Goal: Task Accomplishment & Management: Complete application form

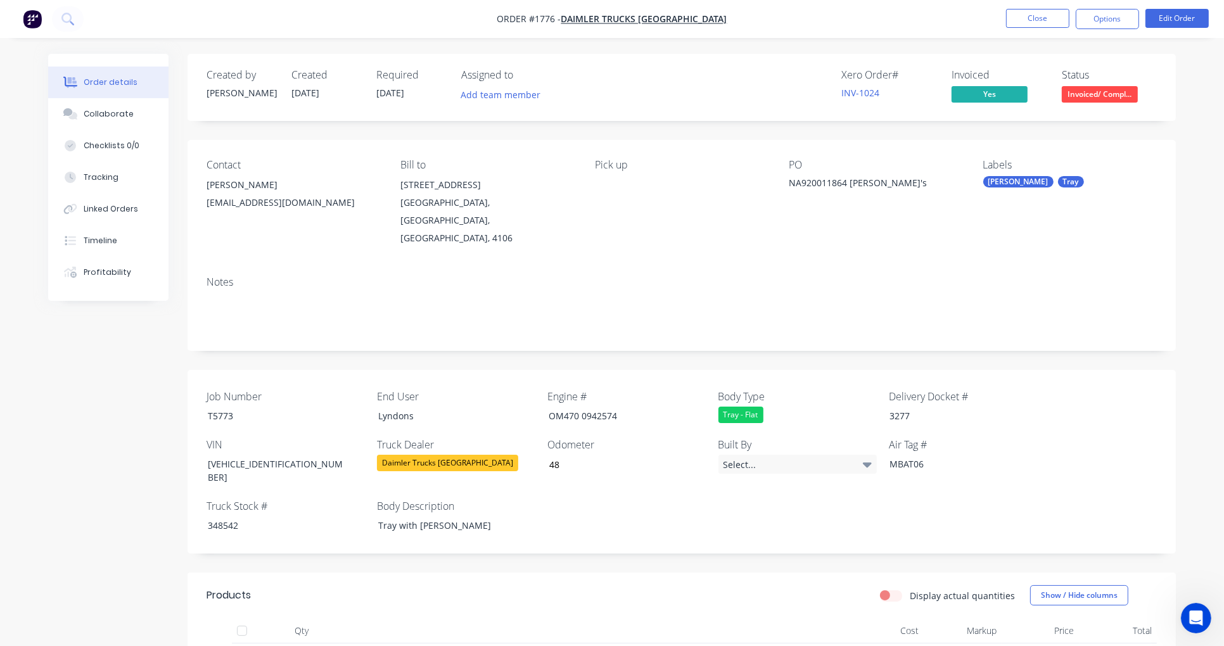
scroll to position [744, 0]
click at [1034, 22] on button "Close" at bounding box center [1037, 18] width 63 height 19
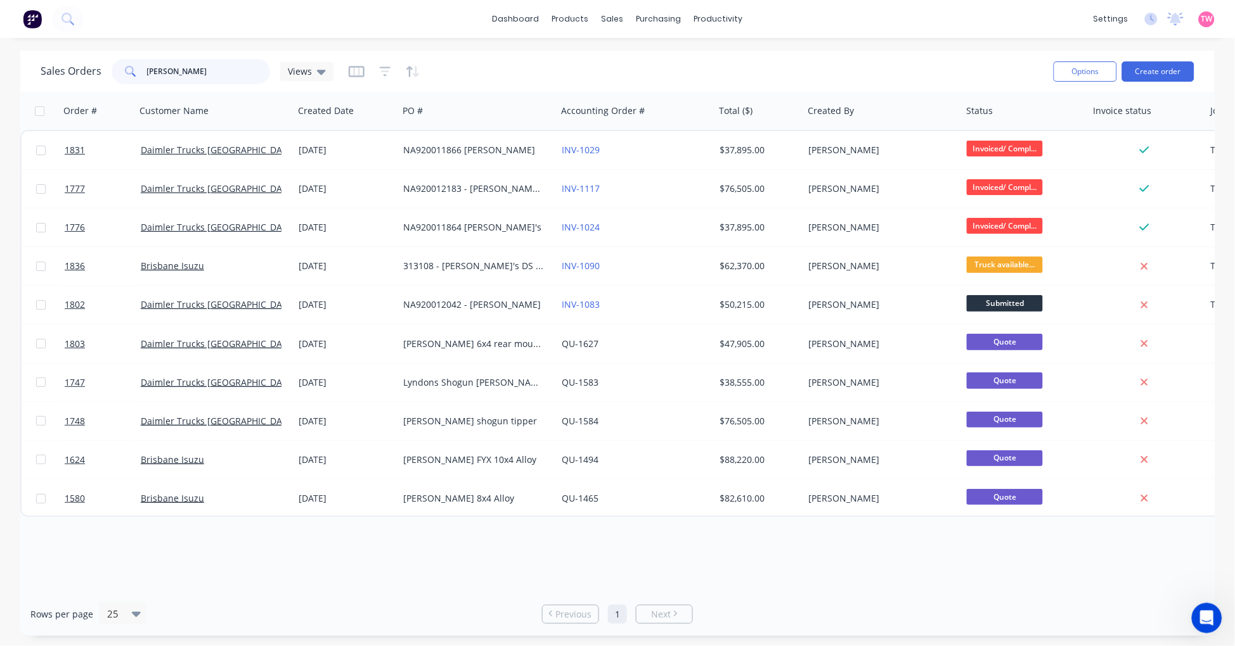
drag, startPoint x: 199, startPoint y: 68, endPoint x: 28, endPoint y: 68, distance: 171.1
click at [29, 68] on div "Sales Orders [PERSON_NAME] Views Options Create order" at bounding box center [617, 71] width 1194 height 41
paste input "POHCN05442"
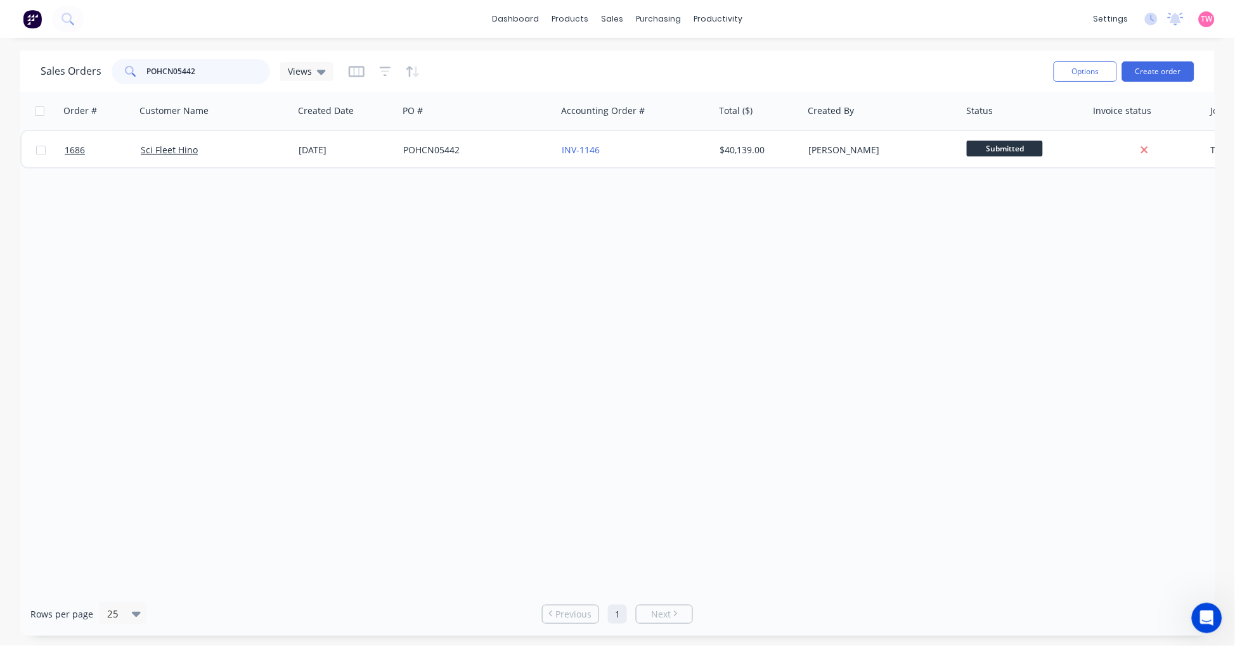
type input "POHCN05442"
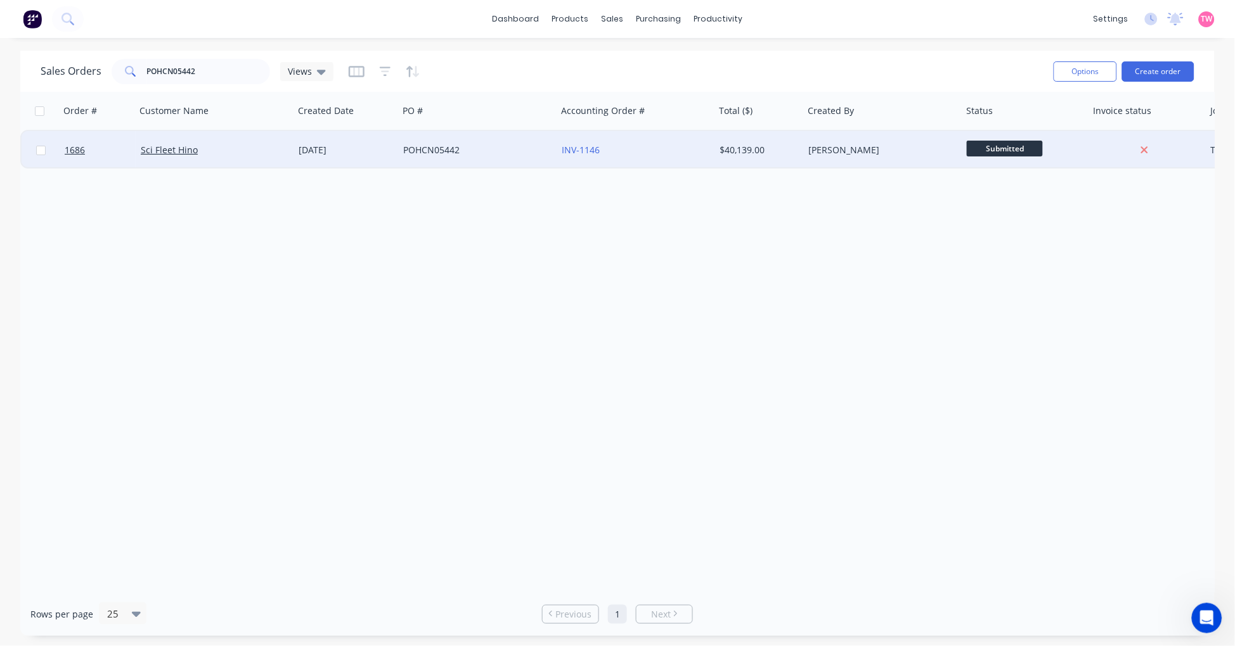
click at [250, 148] on div "Sci Fleet Hino" at bounding box center [211, 150] width 141 height 13
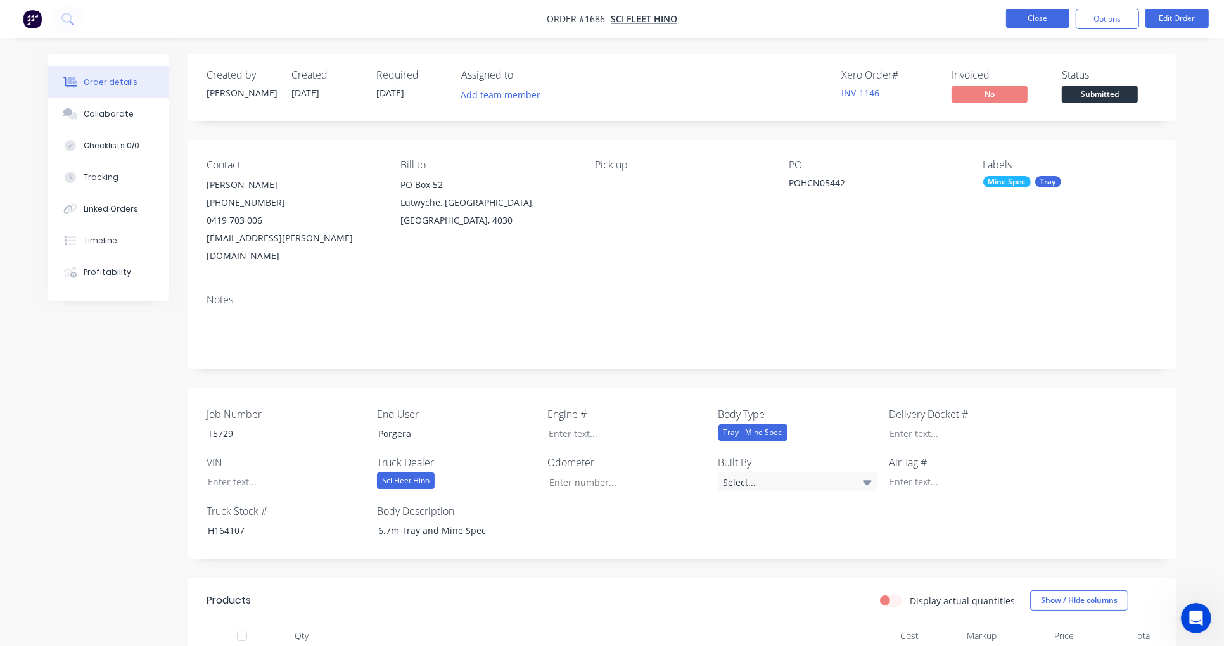
click at [1041, 15] on button "Close" at bounding box center [1037, 18] width 63 height 19
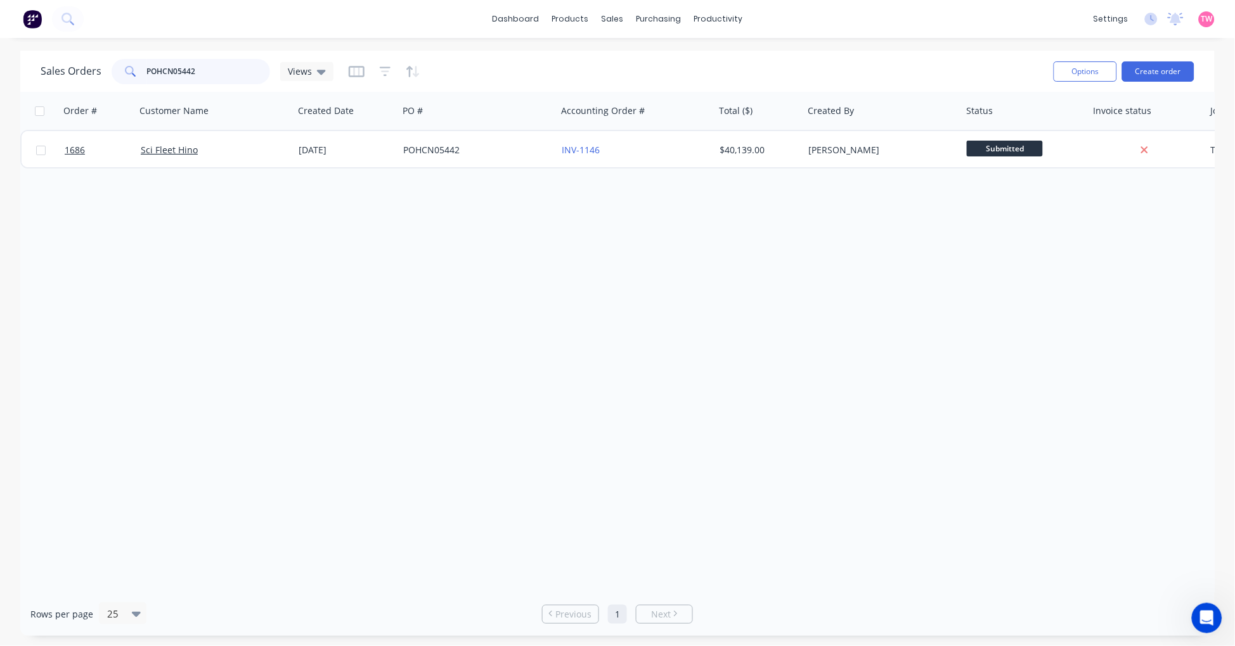
drag, startPoint x: 233, startPoint y: 70, endPoint x: -11, endPoint y: 83, distance: 244.4
click at [0, 83] on html "dashboard products sales purchasing productivity dashboard products Product Cat…" at bounding box center [617, 323] width 1235 height 646
click at [317, 75] on icon at bounding box center [321, 72] width 9 height 14
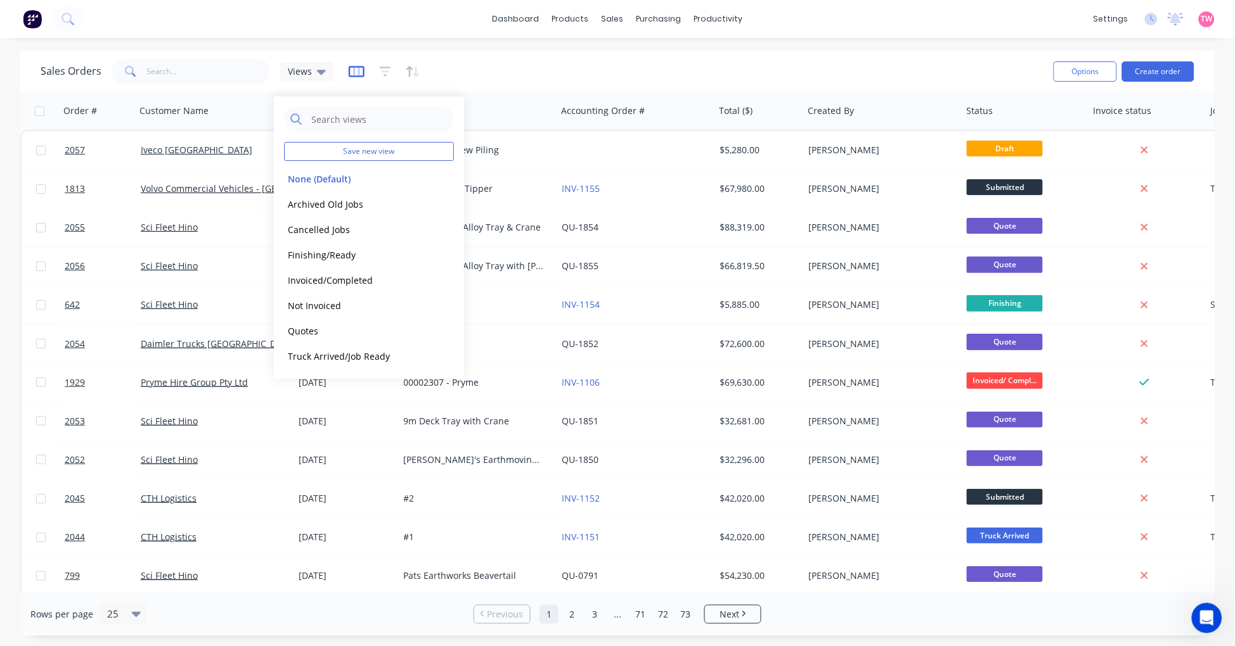
click at [355, 68] on icon "button" at bounding box center [357, 71] width 16 height 13
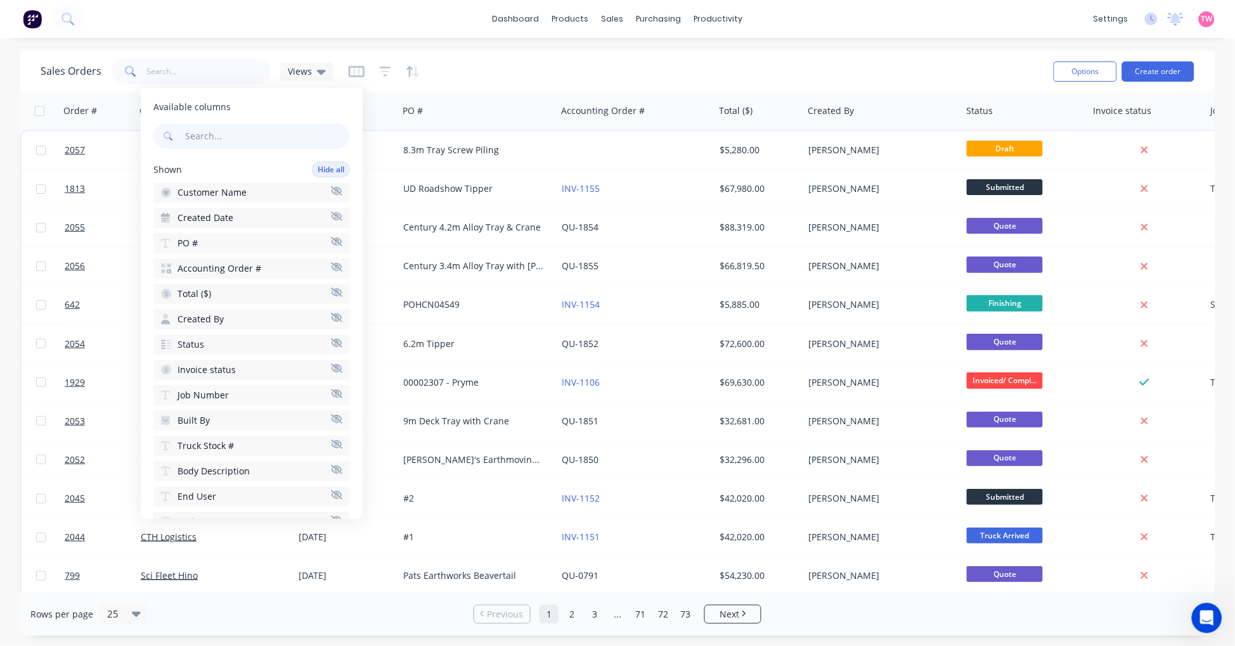
click at [375, 70] on div at bounding box center [385, 71] width 72 height 20
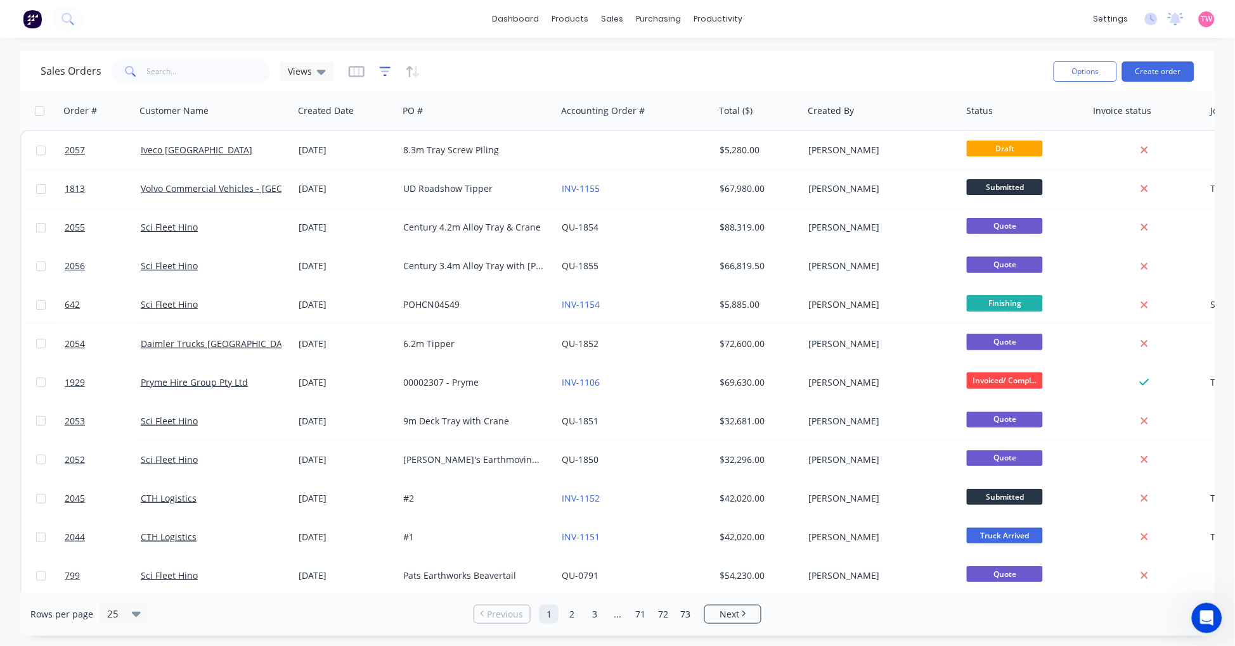
click at [382, 70] on icon "button" at bounding box center [385, 71] width 11 height 13
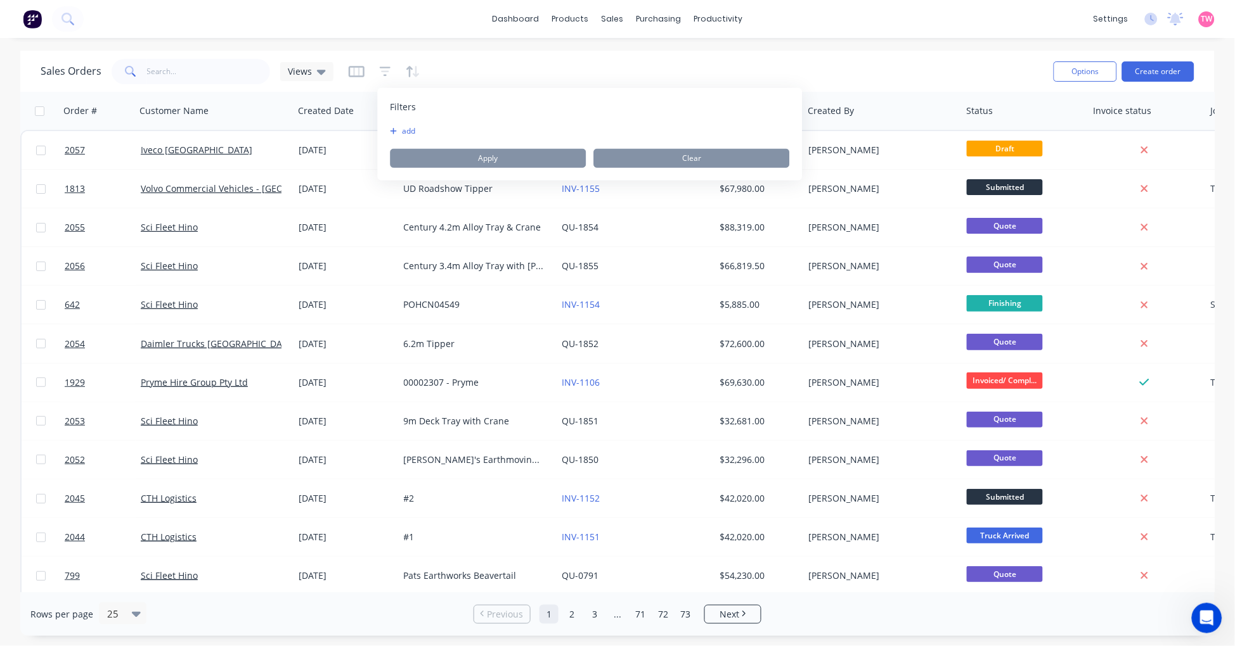
click at [406, 130] on button "add" at bounding box center [406, 131] width 32 height 10
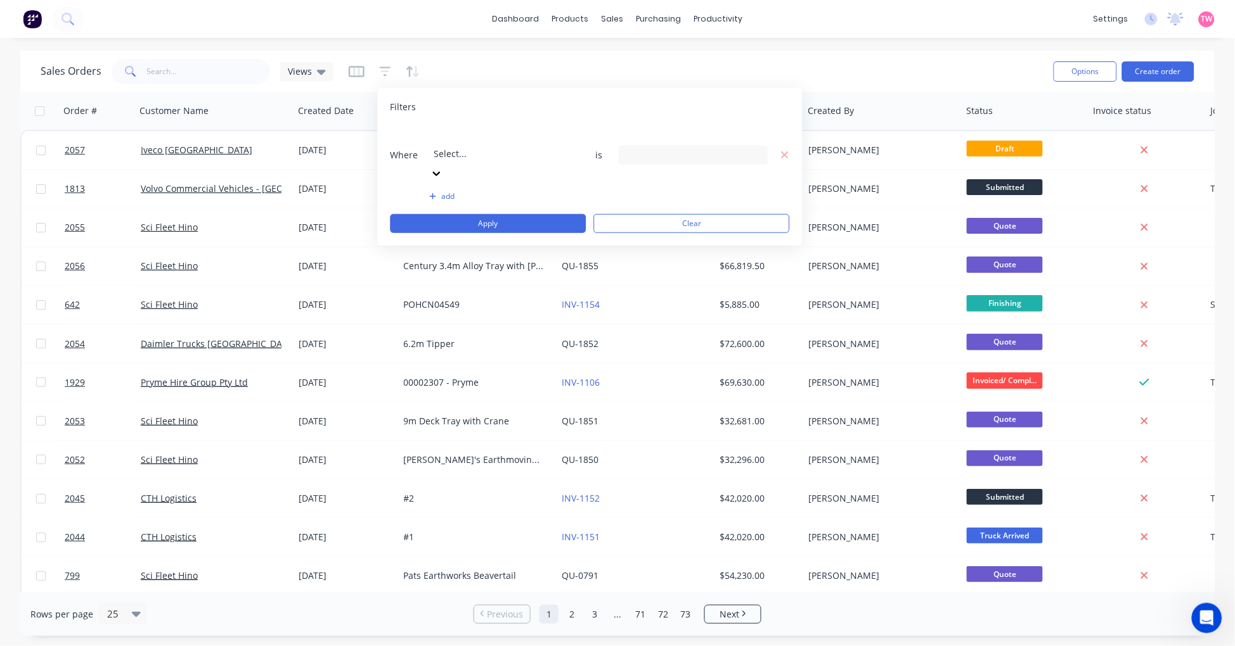
click at [443, 167] on icon at bounding box center [436, 173] width 13 height 13
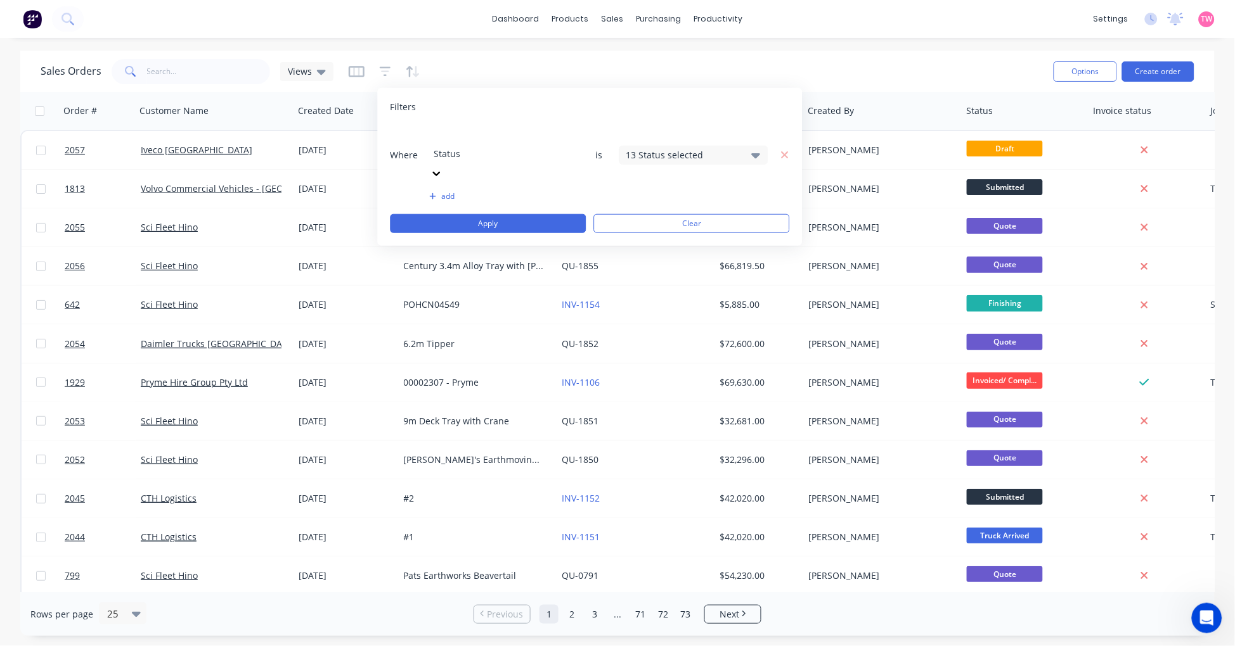
click at [672, 148] on div "13 Status selected" at bounding box center [683, 154] width 115 height 13
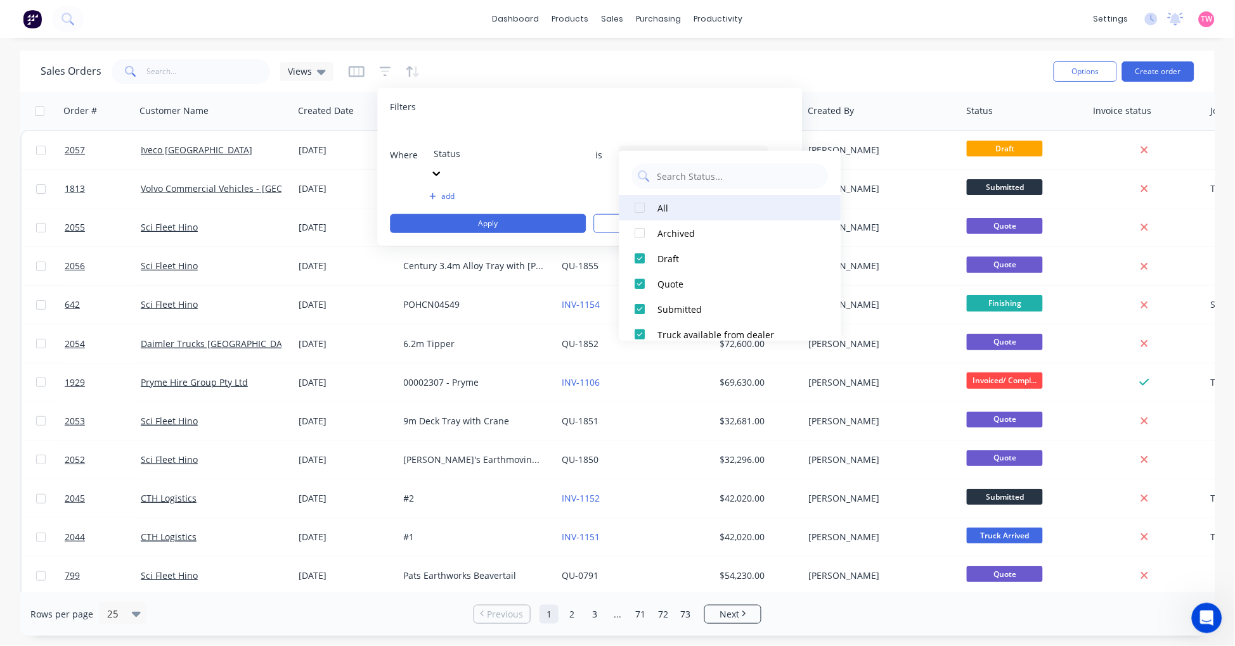
click at [636, 205] on div at bounding box center [639, 207] width 25 height 25
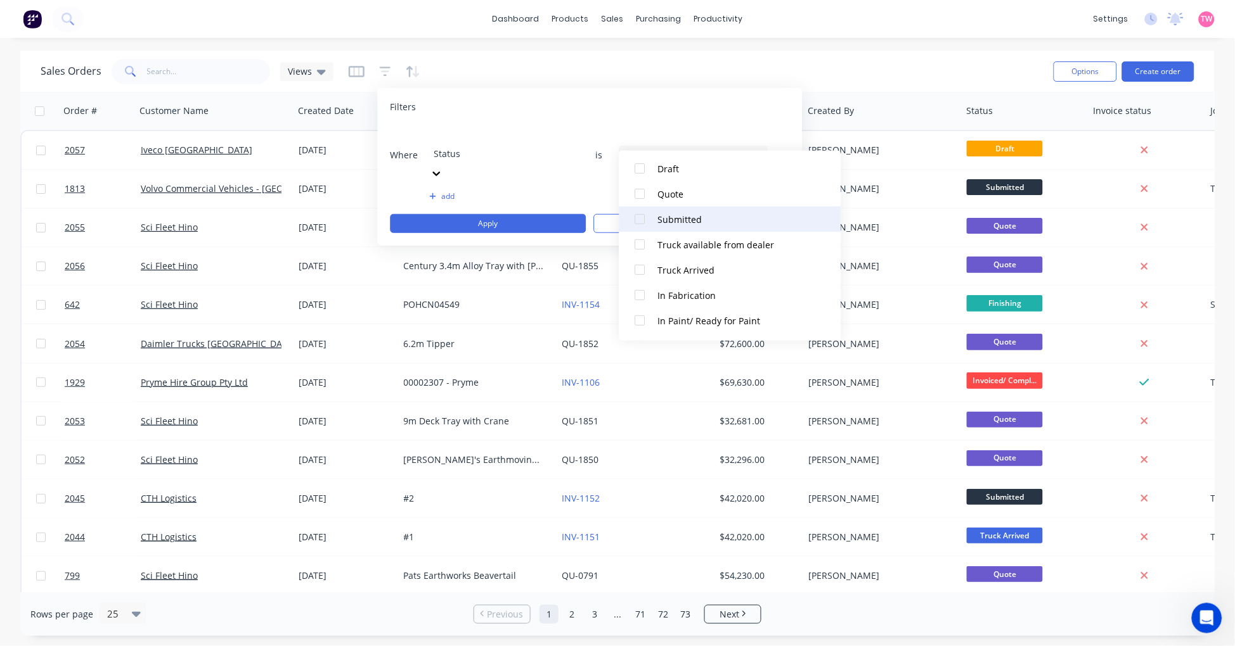
scroll to position [117, 0]
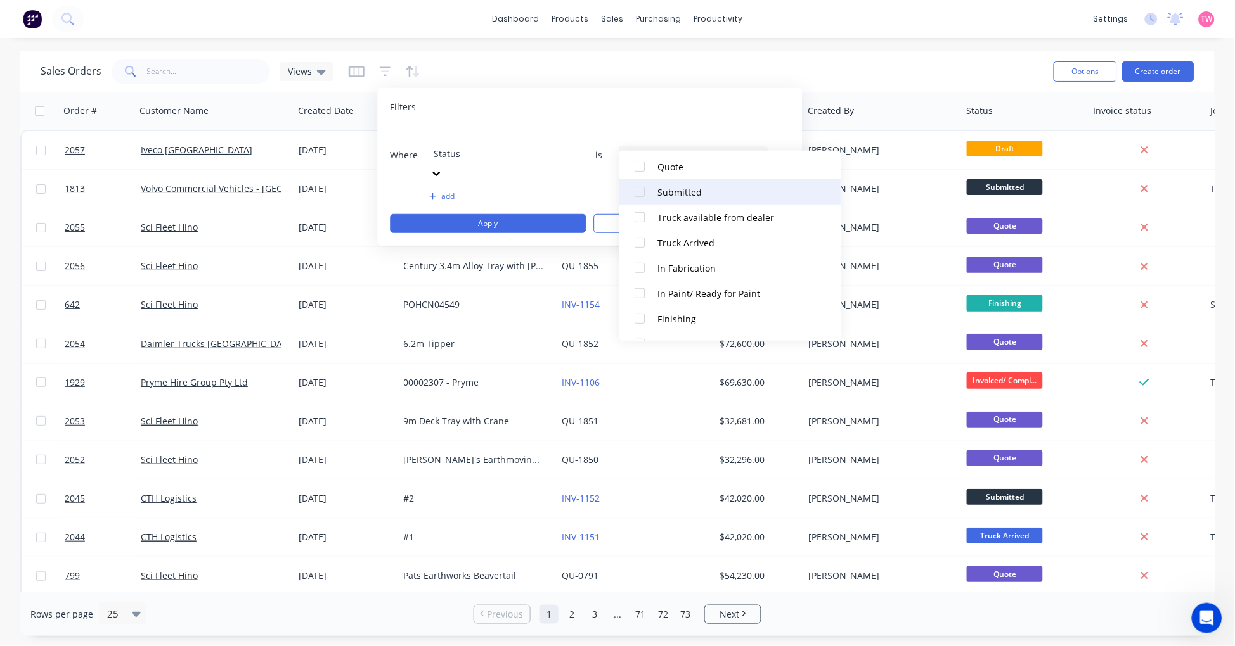
click at [639, 190] on div at bounding box center [639, 191] width 25 height 25
click at [522, 214] on button "Apply" at bounding box center [488, 223] width 196 height 19
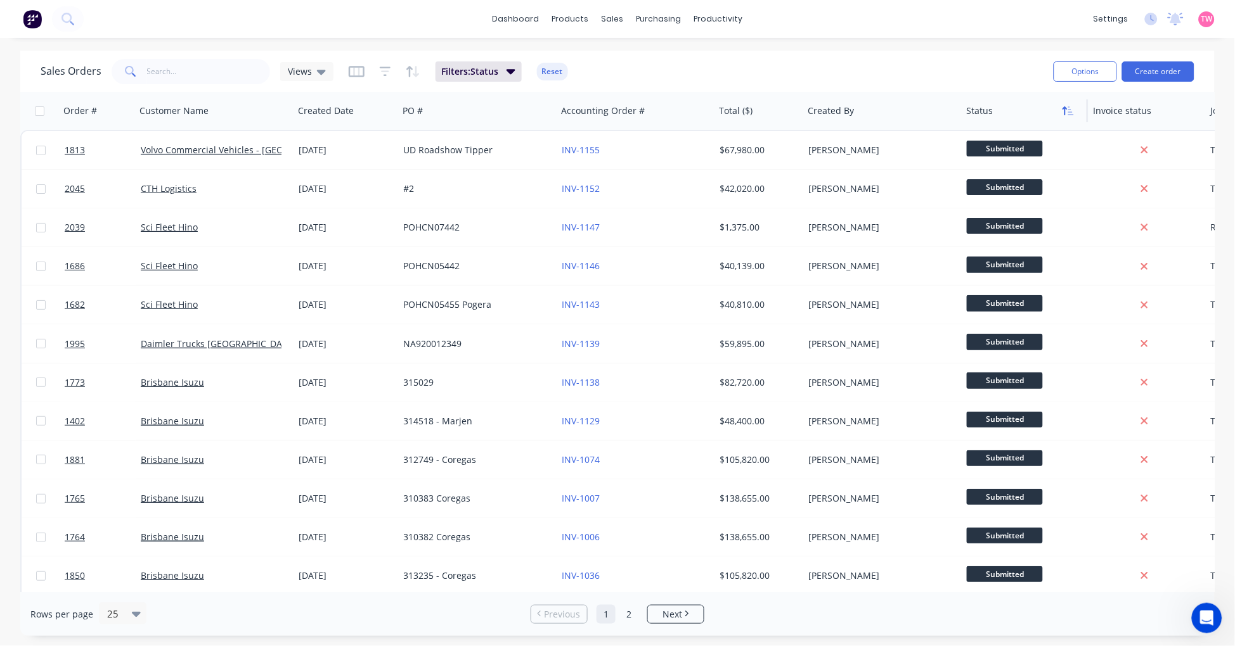
click at [1069, 113] on icon "button" at bounding box center [1067, 111] width 11 height 10
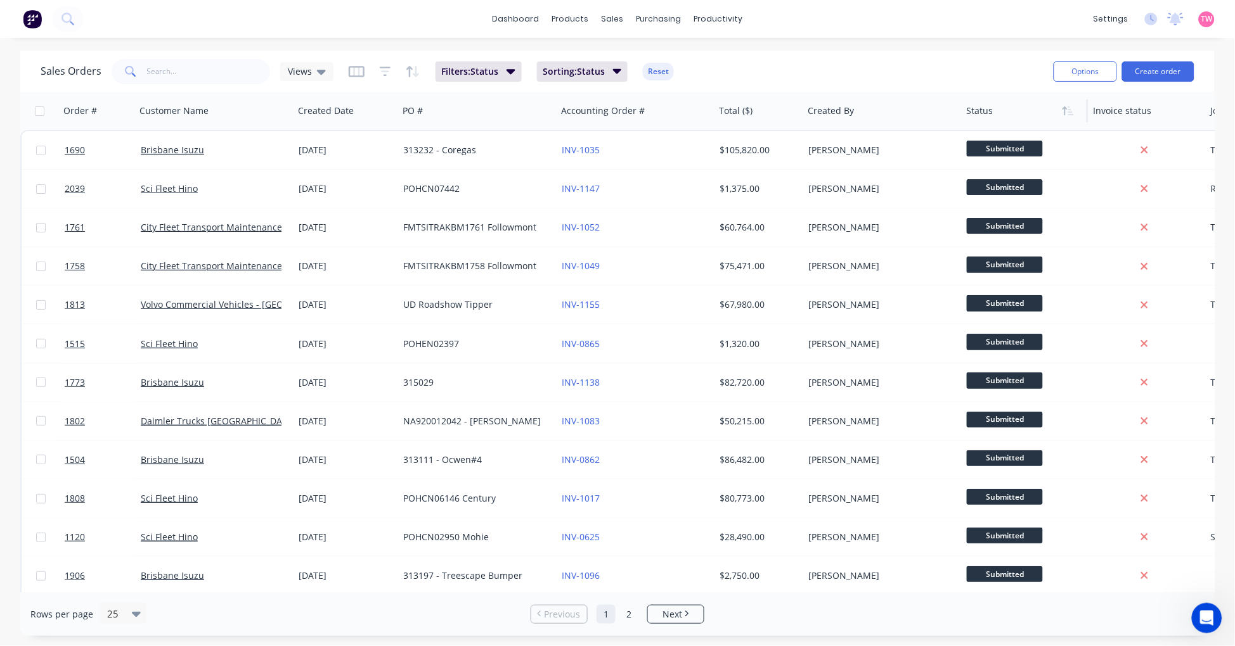
click at [1069, 113] on icon "button" at bounding box center [1067, 111] width 11 height 10
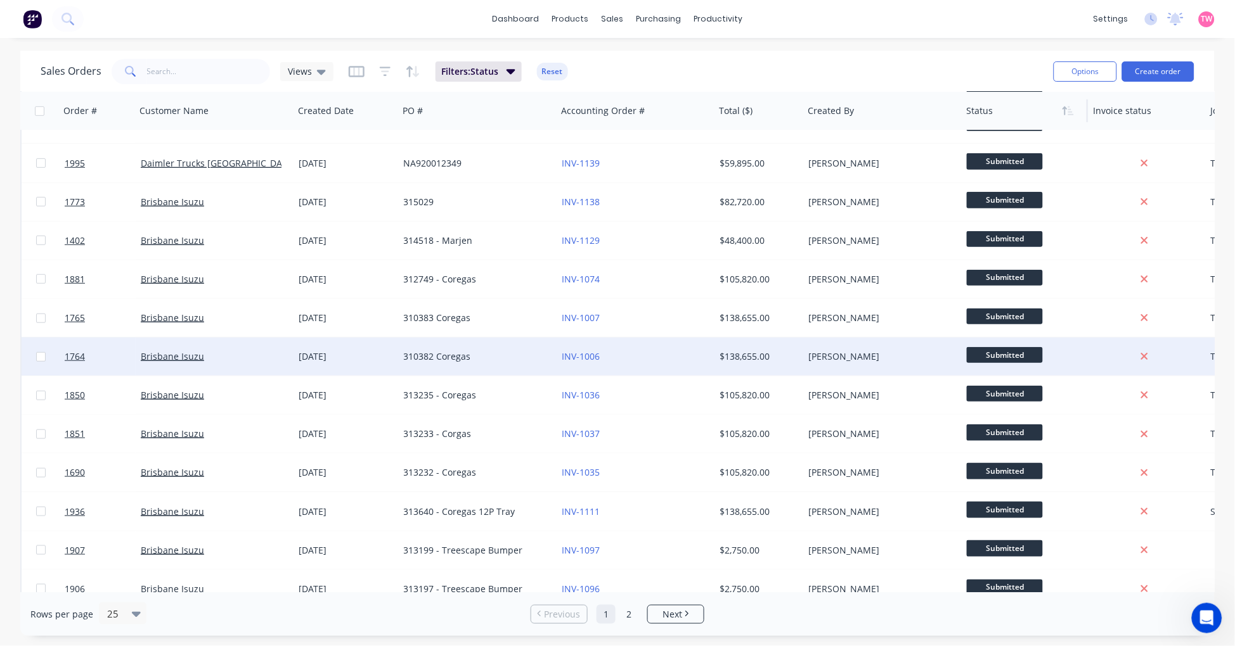
scroll to position [0, 0]
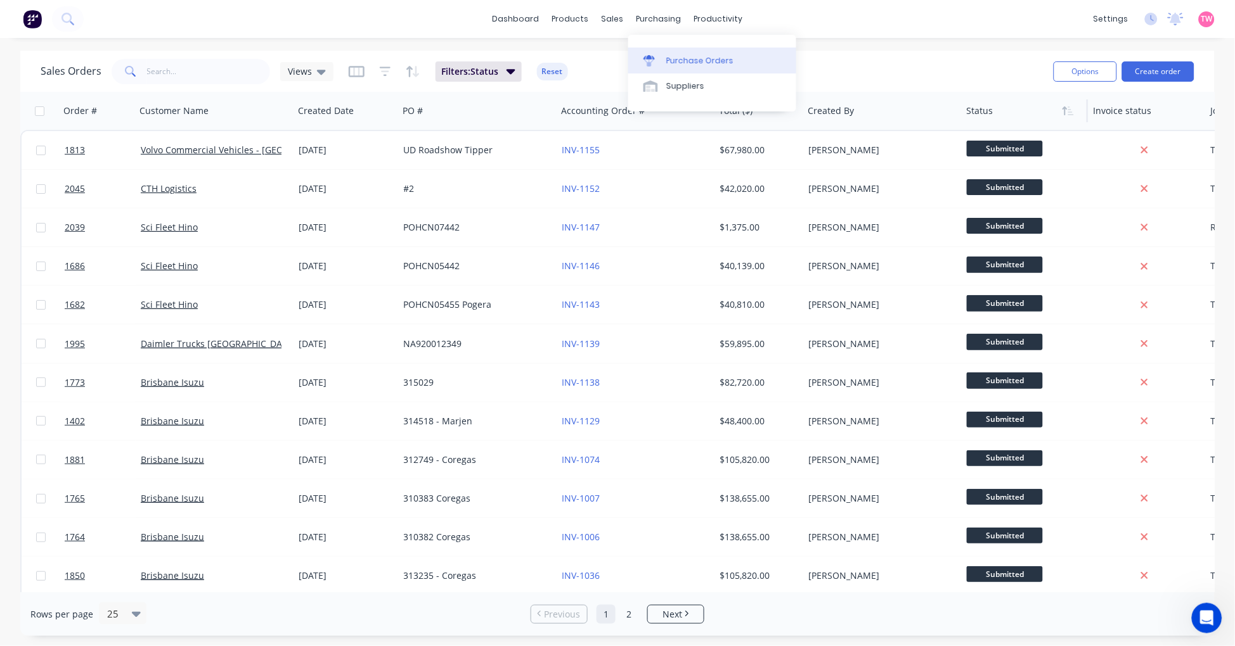
click at [700, 64] on div "Purchase Orders" at bounding box center [699, 60] width 67 height 11
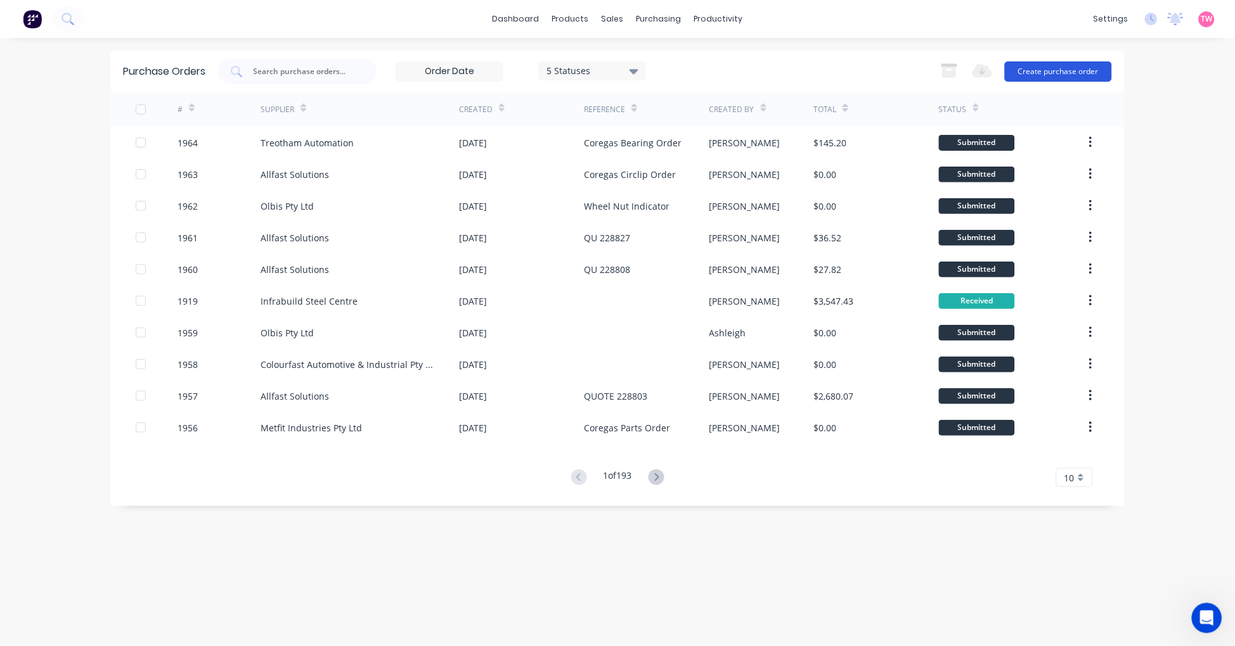
click at [1070, 71] on button "Create purchase order" at bounding box center [1058, 71] width 107 height 20
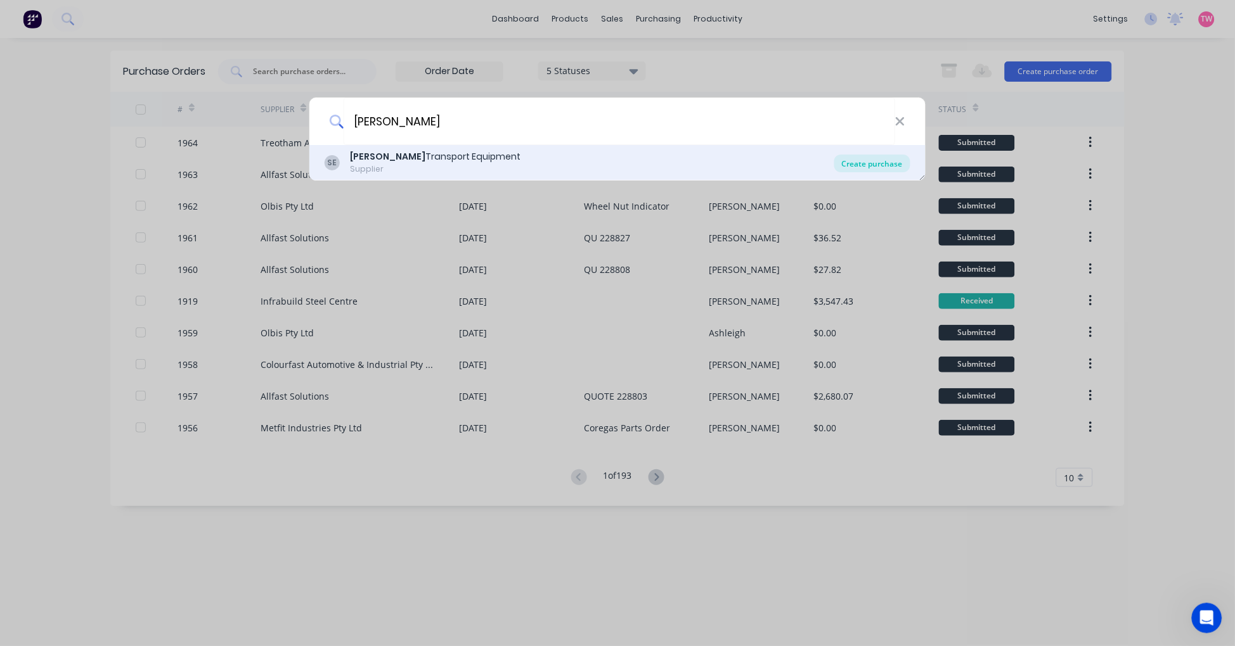
type input "[PERSON_NAME]"
click at [873, 167] on div "Create purchase" at bounding box center [872, 164] width 76 height 18
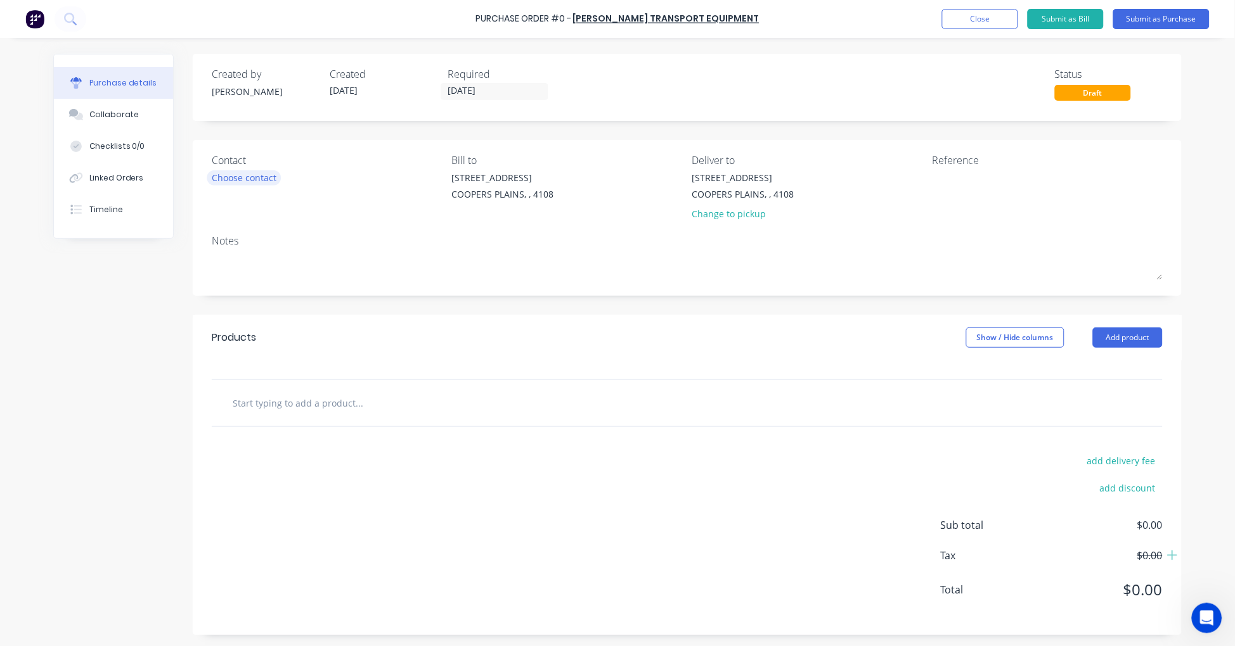
click at [233, 173] on div "Choose contact" at bounding box center [244, 177] width 65 height 13
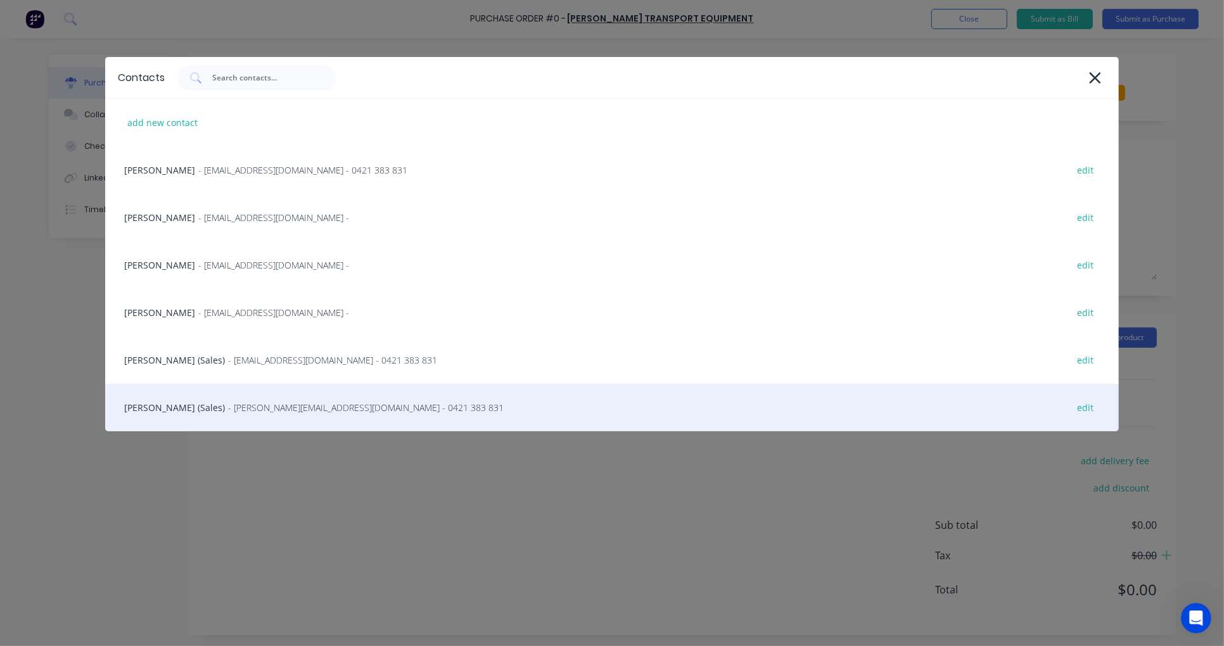
click at [170, 403] on div "[PERSON_NAME] (Sales) - [PERSON_NAME][EMAIL_ADDRESS][DOMAIN_NAME] - 0421 383 83…" at bounding box center [612, 408] width 1014 height 48
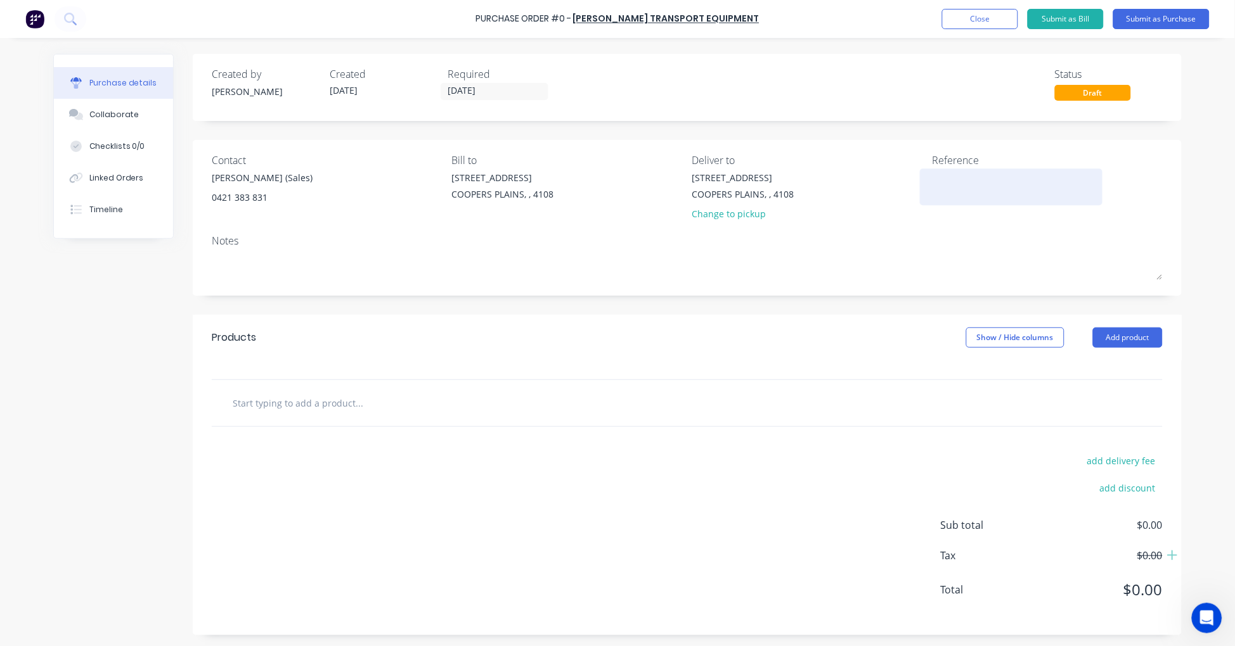
click at [980, 197] on textarea at bounding box center [1011, 185] width 158 height 29
paste textarea "S25-07546"
type textarea "x"
type textarea "S25-07546"
type textarea "x"
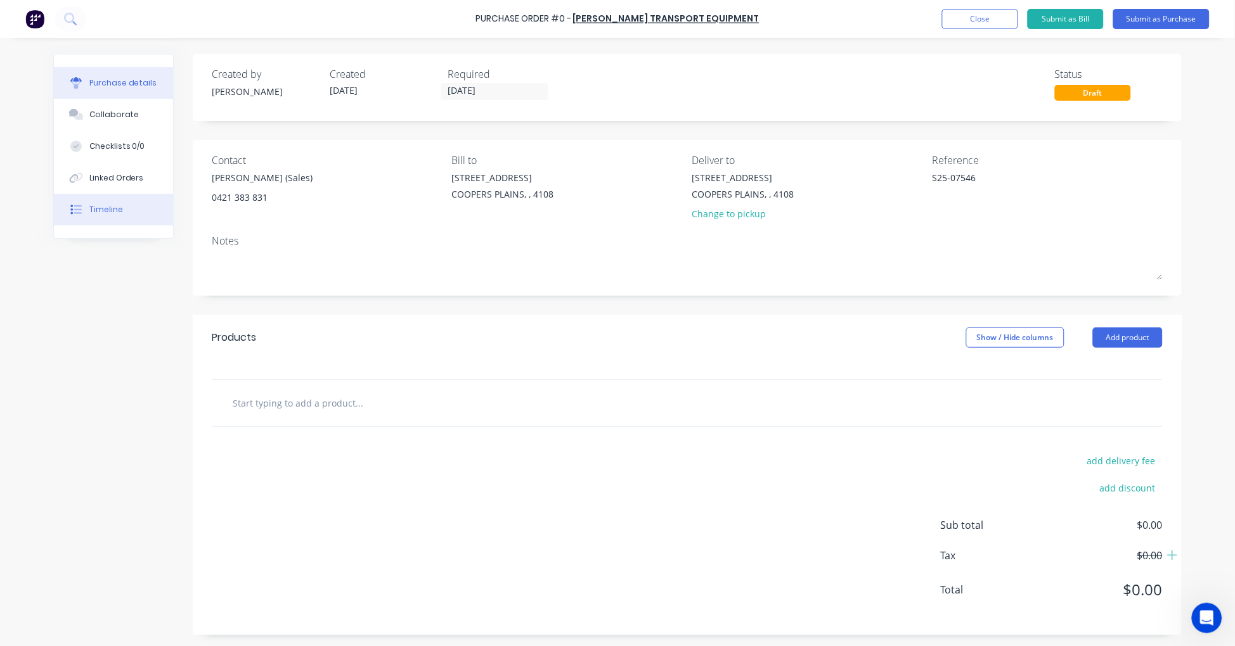
type textarea "S25-07546"
click at [318, 401] on input "text" at bounding box center [359, 402] width 254 height 25
paste input "TH485AM"
type textarea "x"
type input "TH485AM"
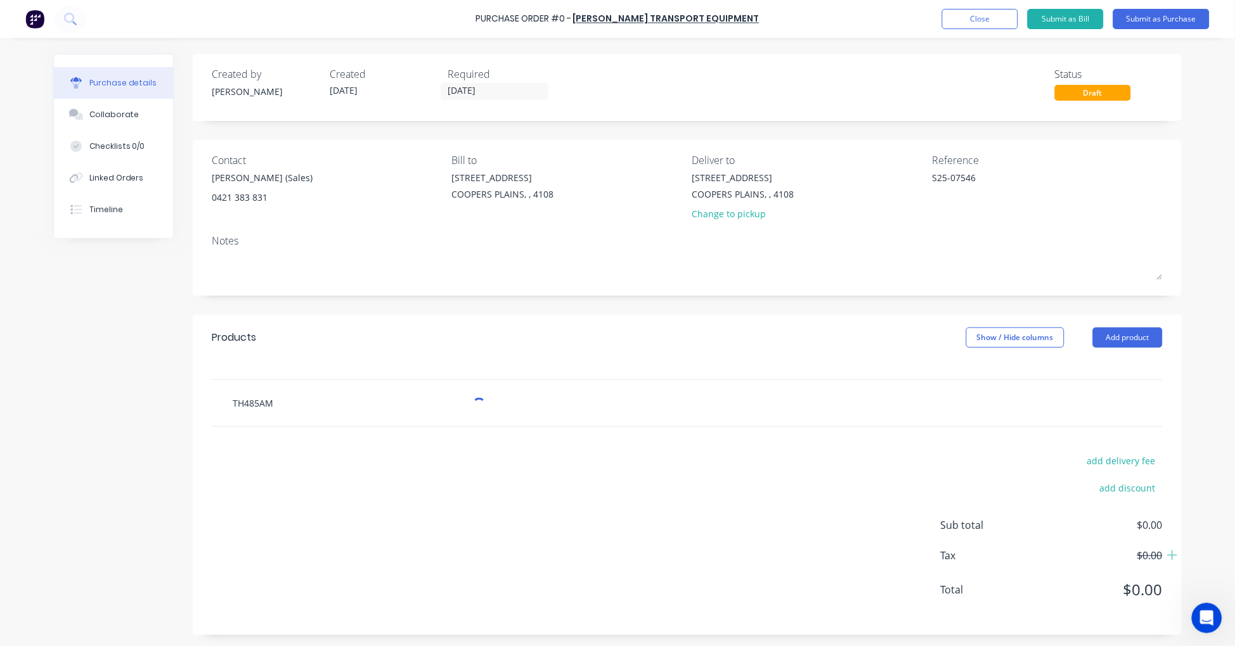
type textarea "x"
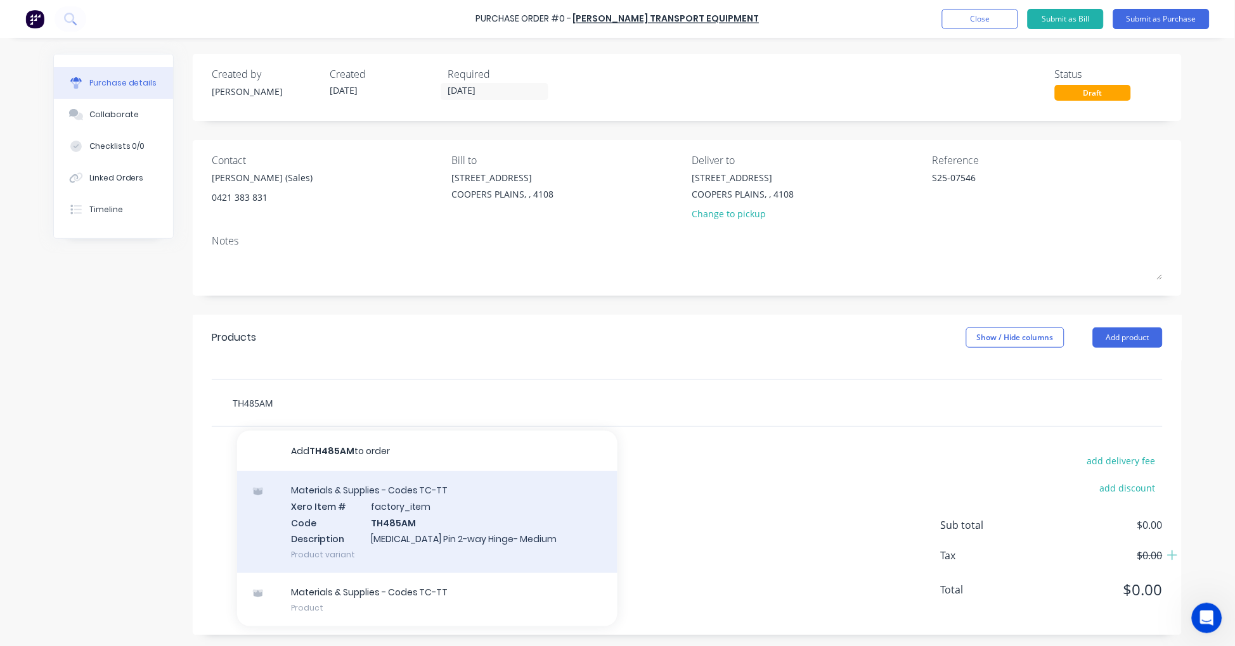
type input "TH485AM"
click at [446, 511] on div "Materials & Supplies - Codes TC-TT Xero Item # factory_item Code TH485AM Descri…" at bounding box center [427, 523] width 380 height 102
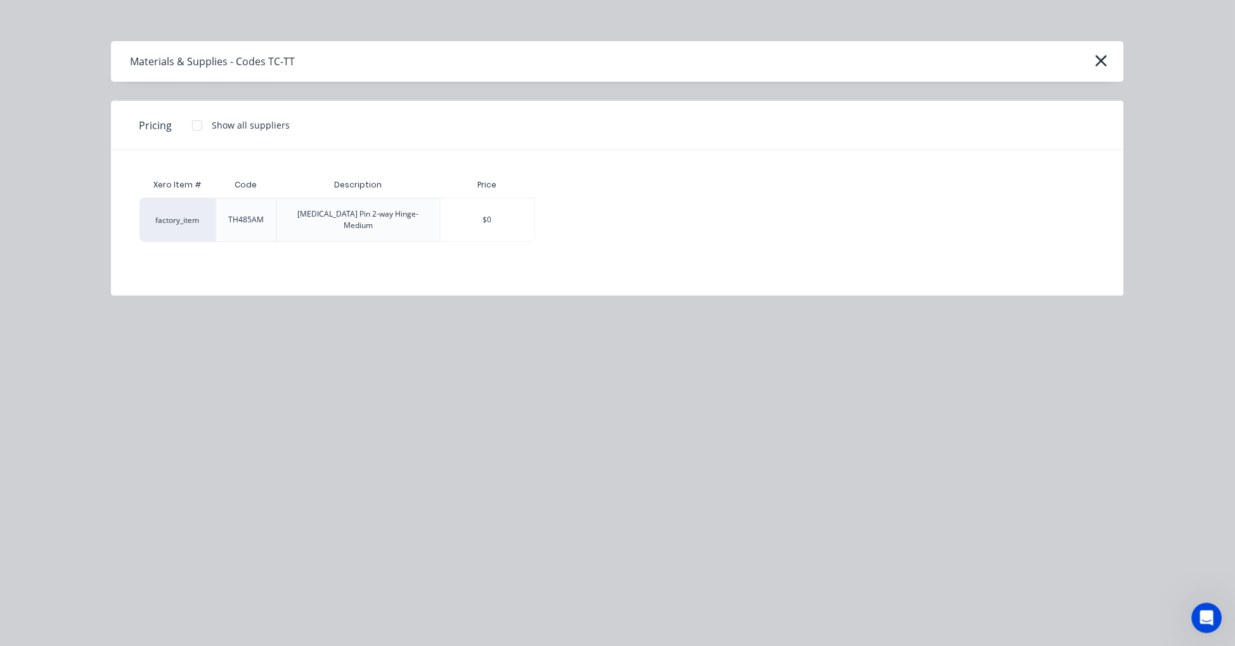
click at [192, 125] on div at bounding box center [196, 125] width 25 height 25
click at [581, 210] on div "$20.40" at bounding box center [580, 219] width 88 height 43
type textarea "x"
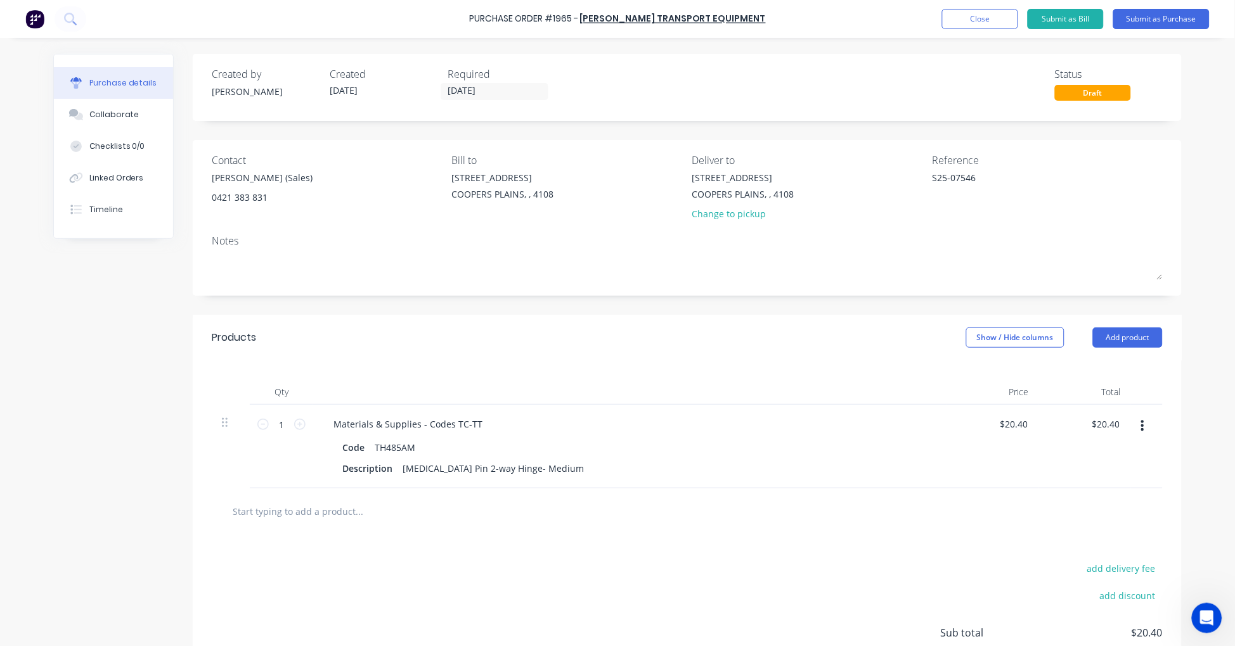
click at [335, 504] on input "text" at bounding box center [359, 511] width 254 height 25
paste input "ABF3KG"
type textarea "x"
type input "ABF3KG"
type textarea "x"
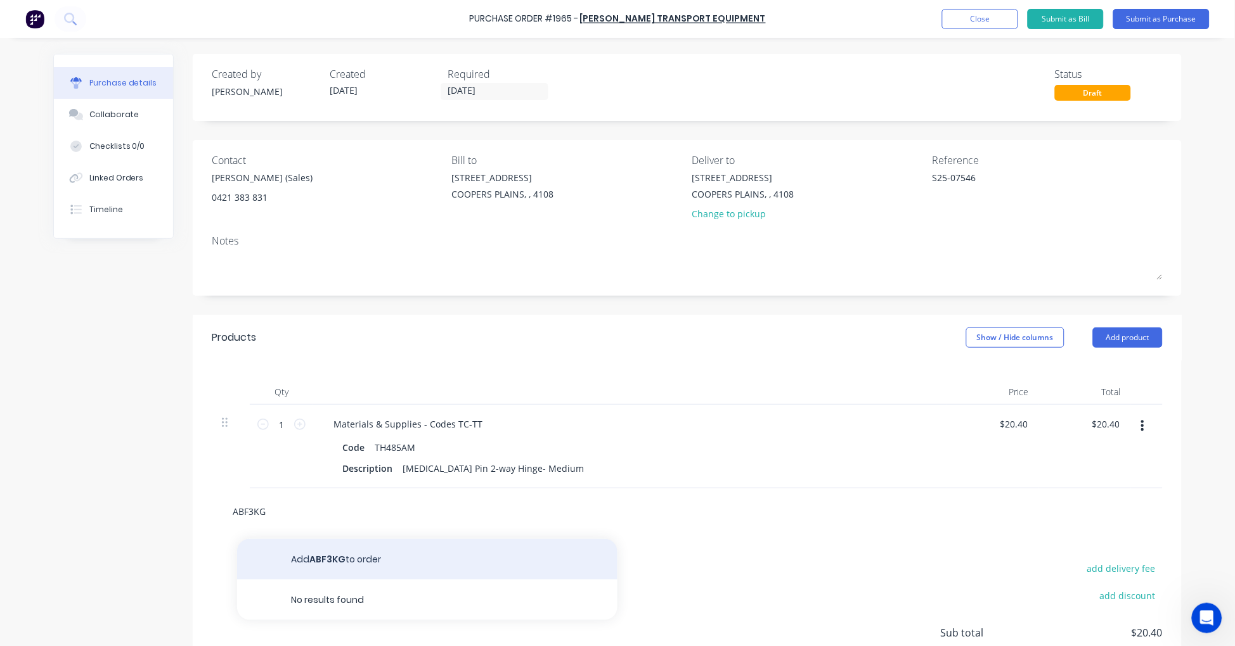
type input "ABF3KG"
click at [344, 554] on button "Add ABF3KG to order" at bounding box center [427, 559] width 380 height 41
type textarea "x"
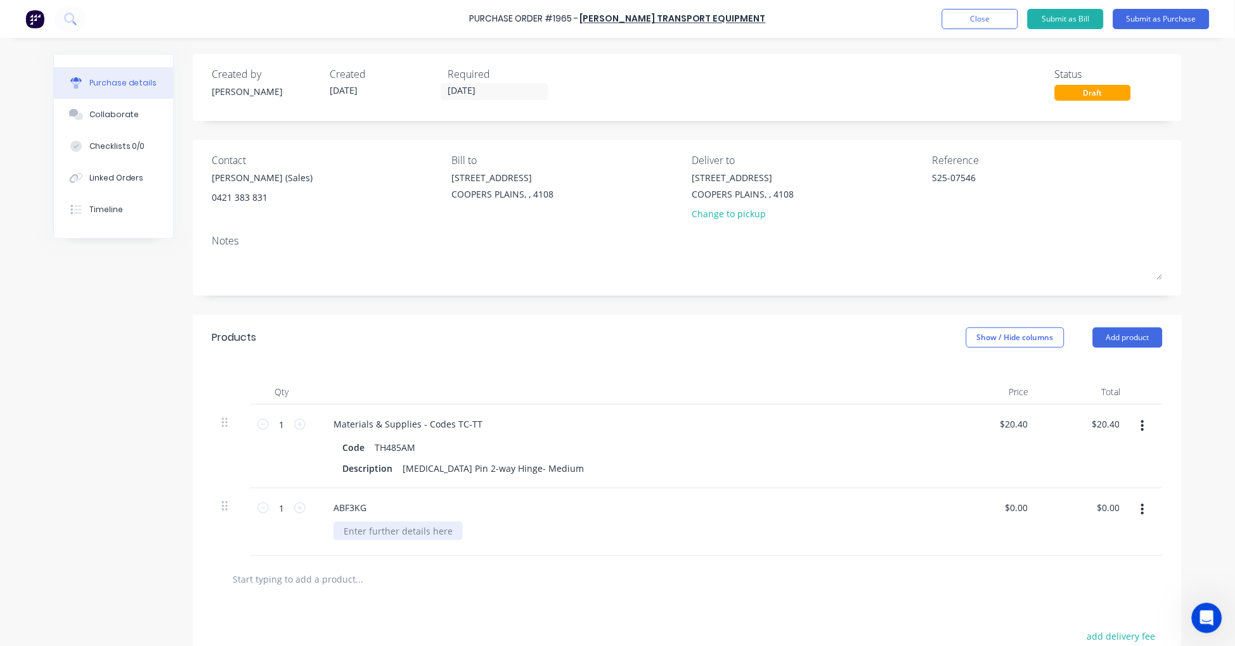
type textarea "x"
click at [374, 527] on div at bounding box center [397, 531] width 129 height 18
paste div
type textarea "x"
type input "0.00"
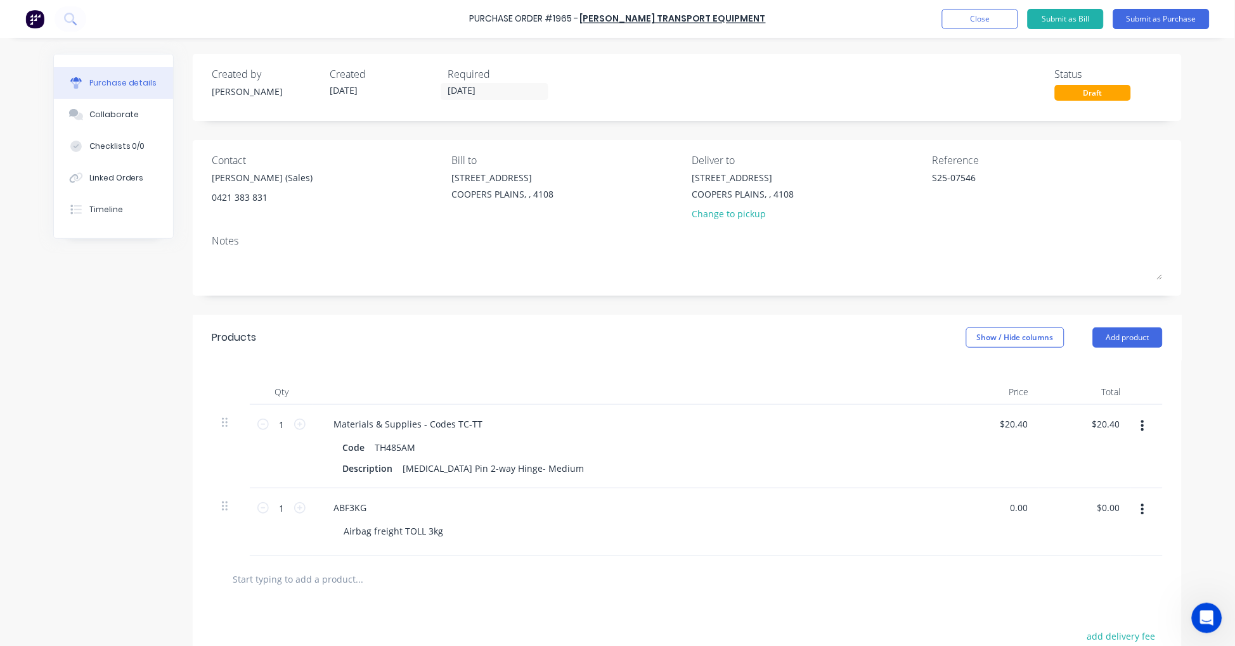
type textarea "x"
type input "$0.00"
type input "0.00"
type textarea "x"
type input "0.00"
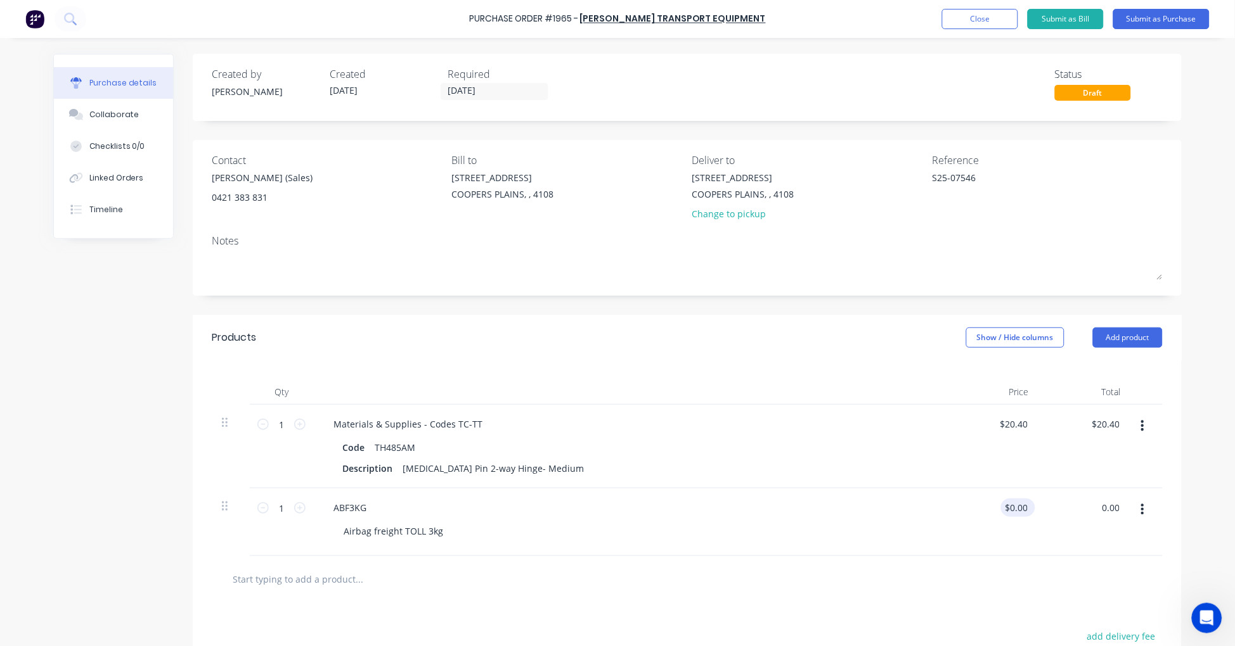
type input "$0.00"
click at [1005, 503] on input "0.00" at bounding box center [1015, 508] width 29 height 18
click at [1018, 508] on input "0.00" at bounding box center [1018, 508] width 24 height 18
type textarea "x"
click at [1018, 508] on input "0.00" at bounding box center [1018, 508] width 24 height 18
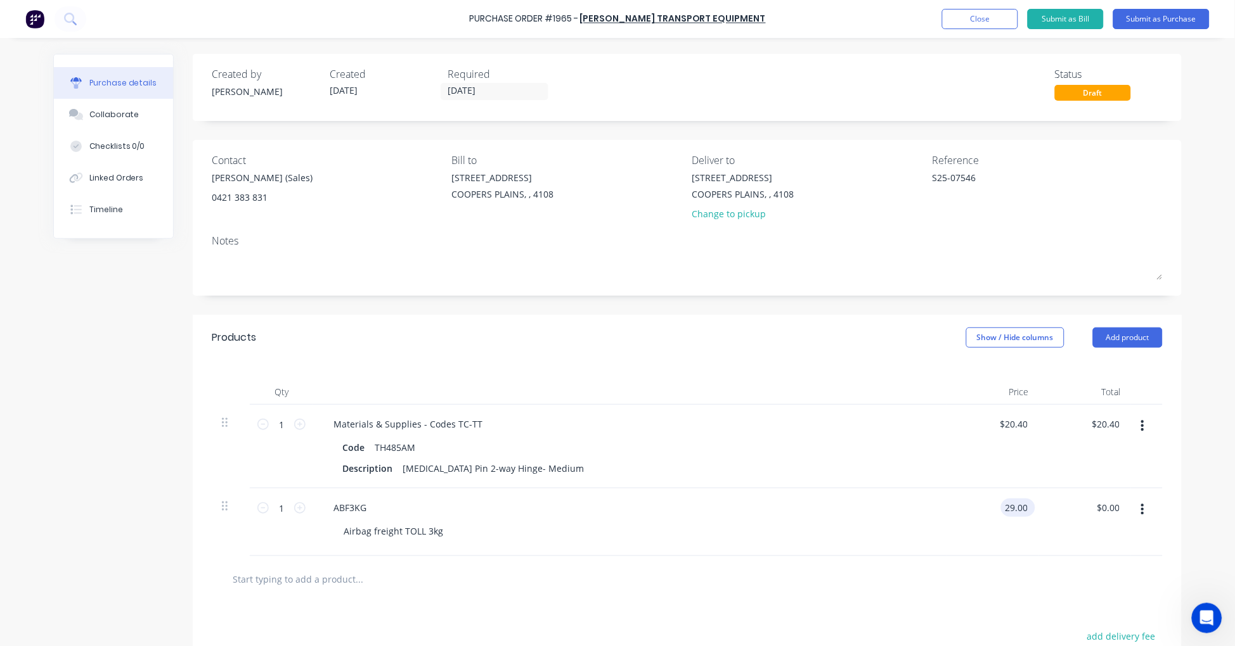
type input "29.00"
type textarea "x"
type input "$29.00"
type input "29.00"
type textarea "x"
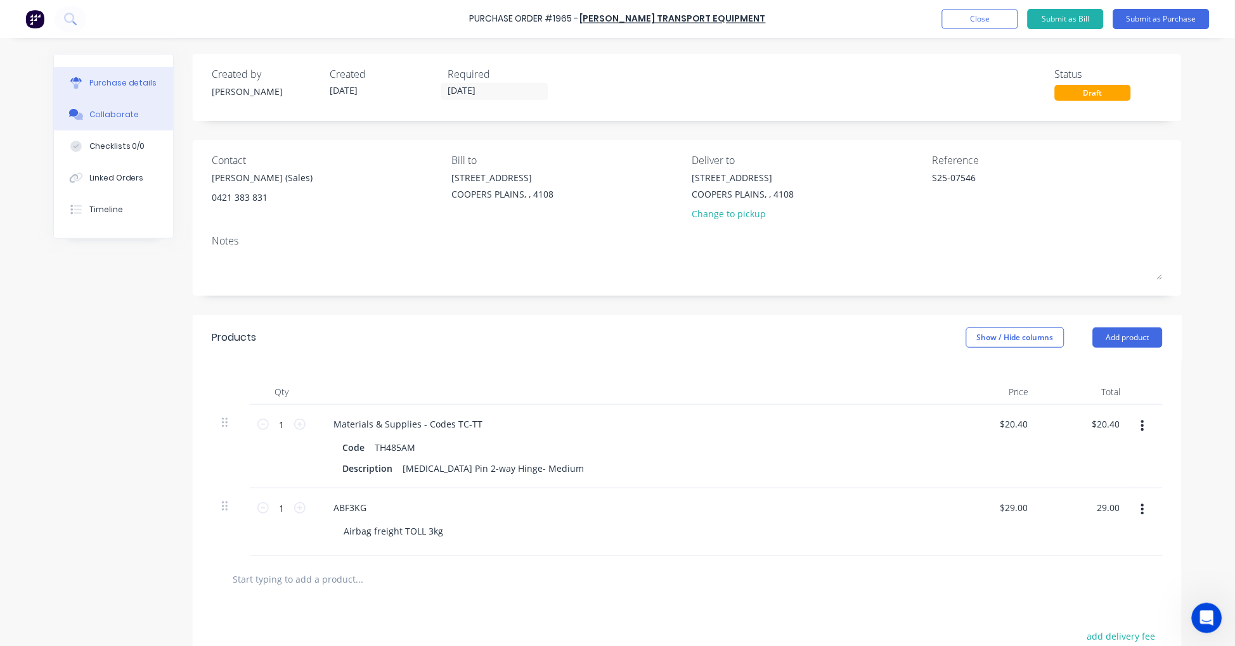
type input "$29.00"
click at [115, 119] on div "Collaborate" at bounding box center [114, 114] width 50 height 11
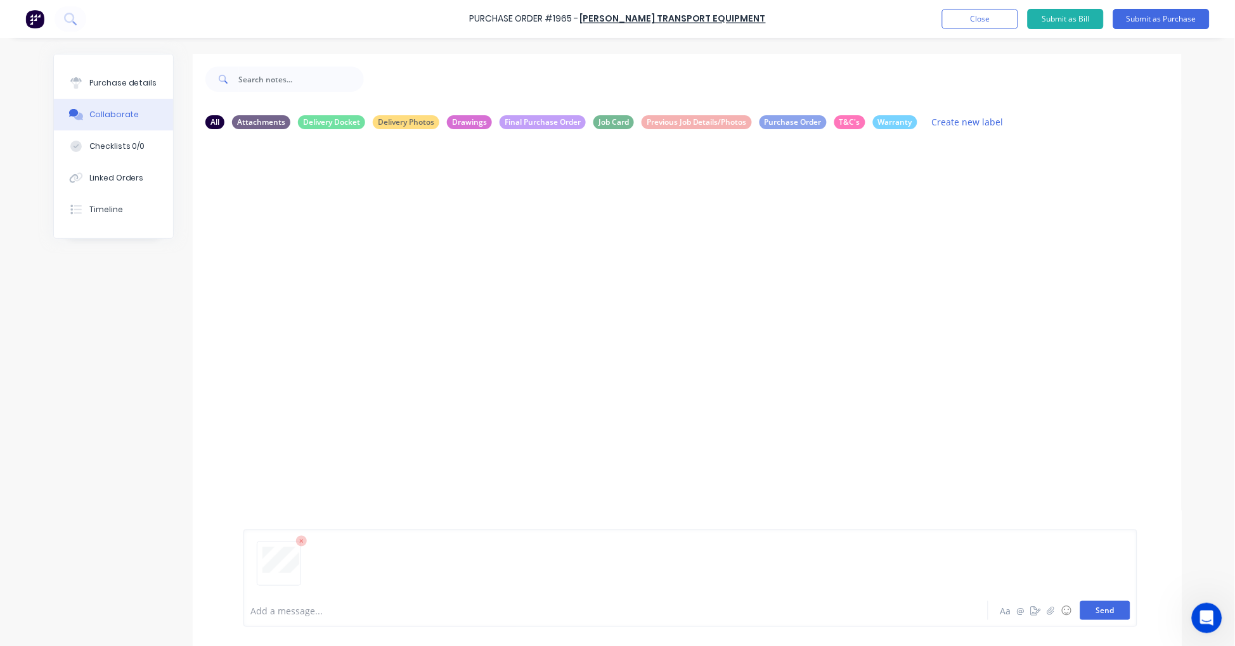
click at [1112, 610] on button "Send" at bounding box center [1105, 610] width 50 height 19
click at [122, 75] on button "Purchase details" at bounding box center [113, 83] width 119 height 32
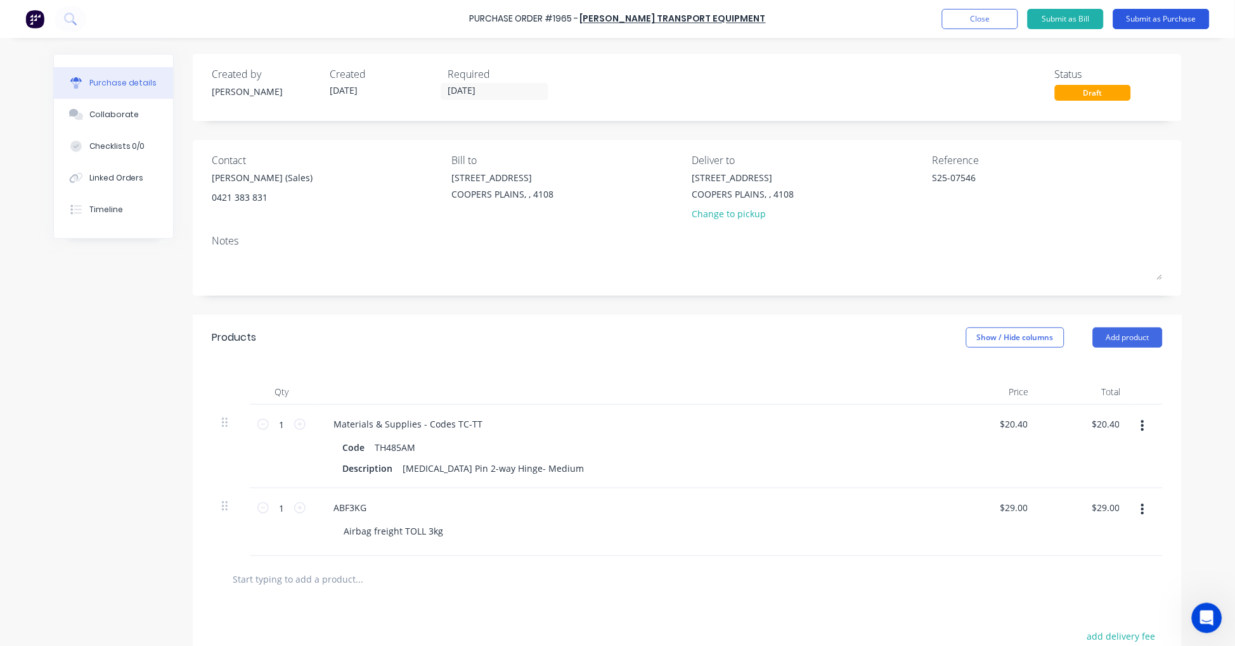
click at [1164, 21] on button "Submit as Purchase" at bounding box center [1161, 19] width 96 height 20
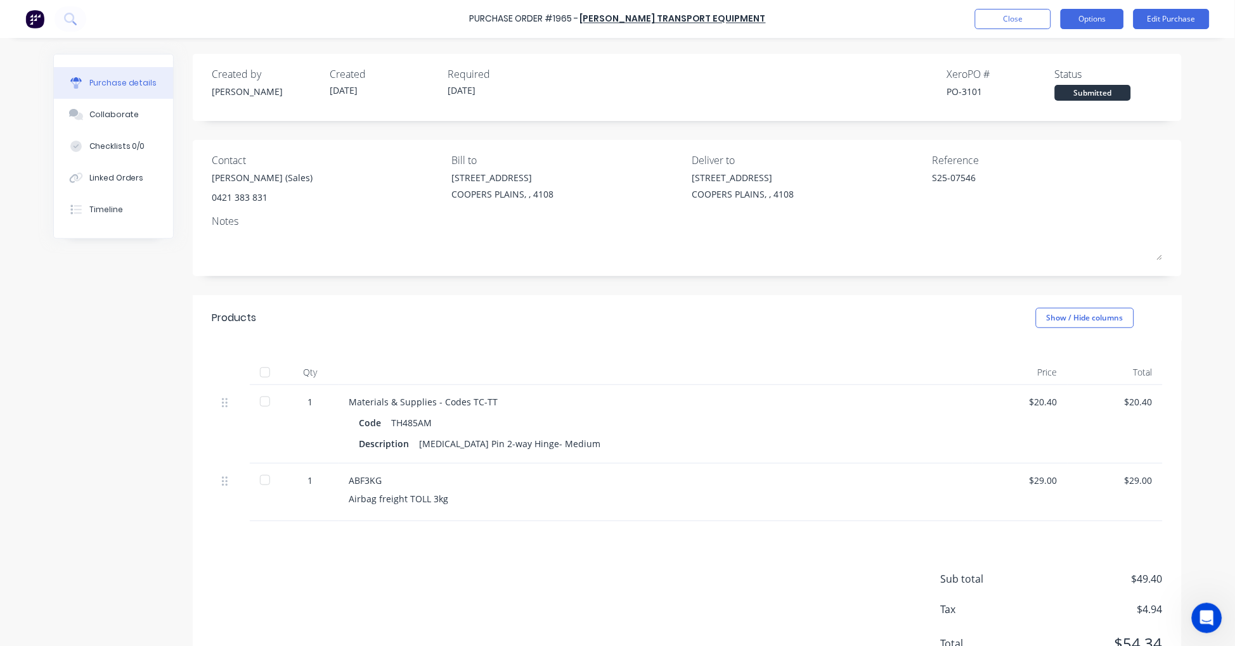
click at [1110, 17] on button "Options" at bounding box center [1091, 19] width 63 height 20
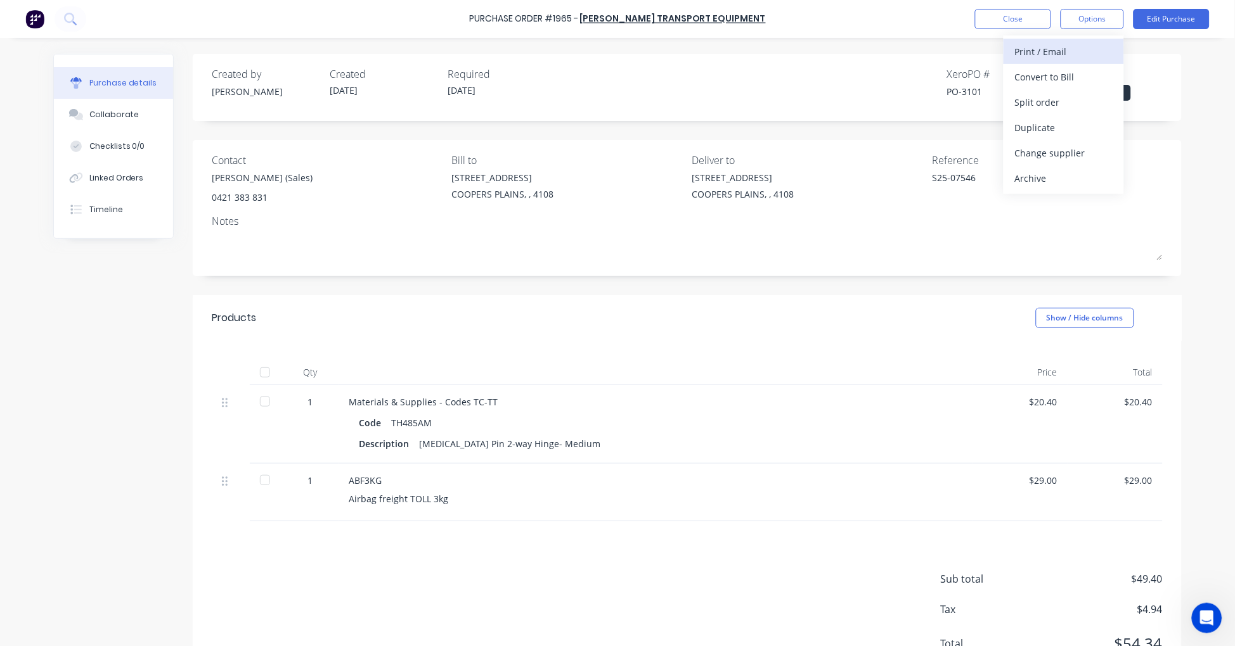
click at [1069, 46] on div "Print / Email" at bounding box center [1064, 51] width 98 height 18
click at [1067, 72] on div "With pricing" at bounding box center [1064, 77] width 98 height 18
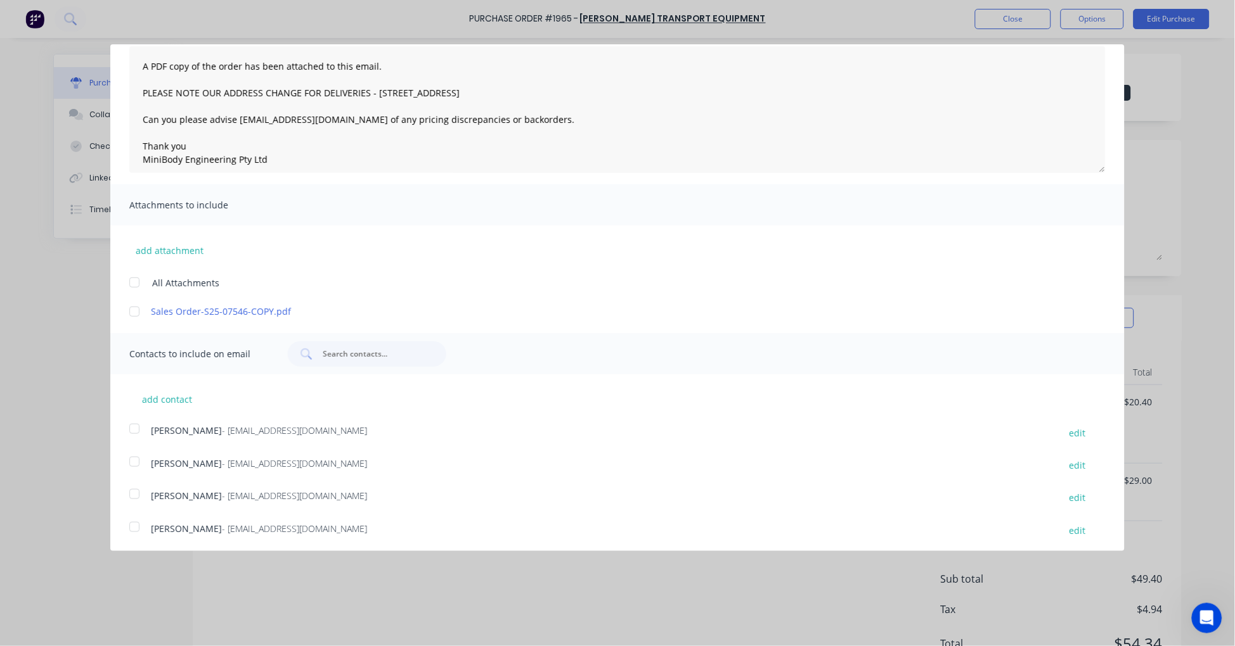
scroll to position [160, 0]
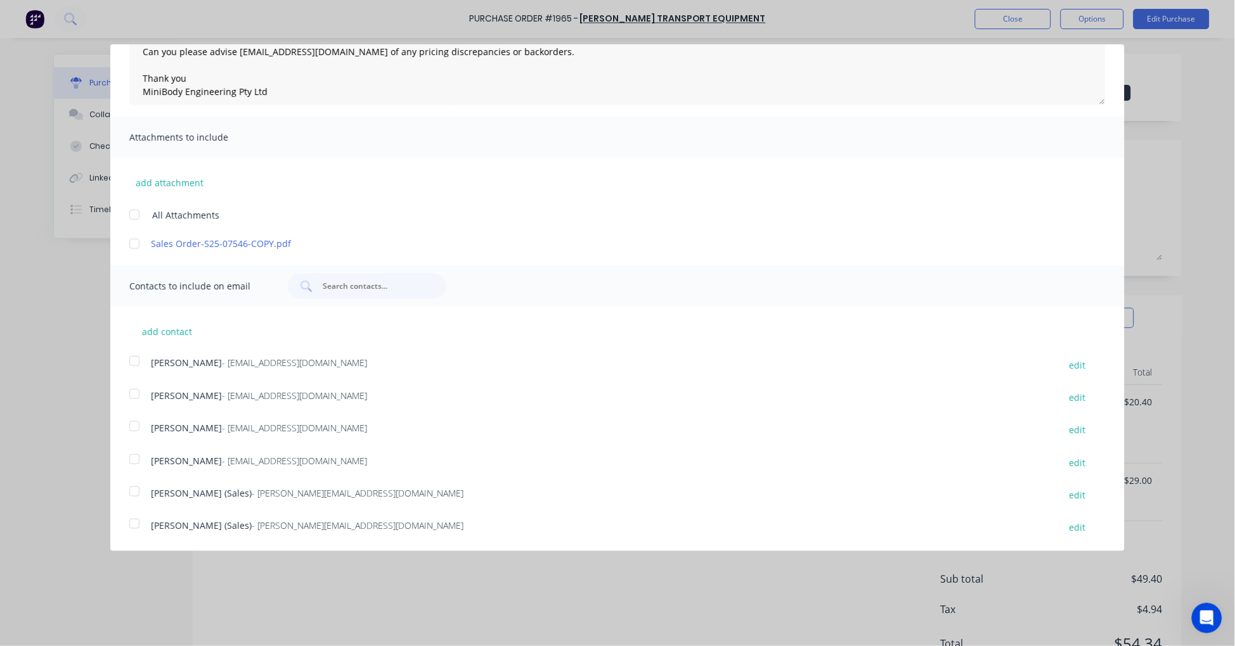
click at [138, 522] on div at bounding box center [134, 523] width 25 height 25
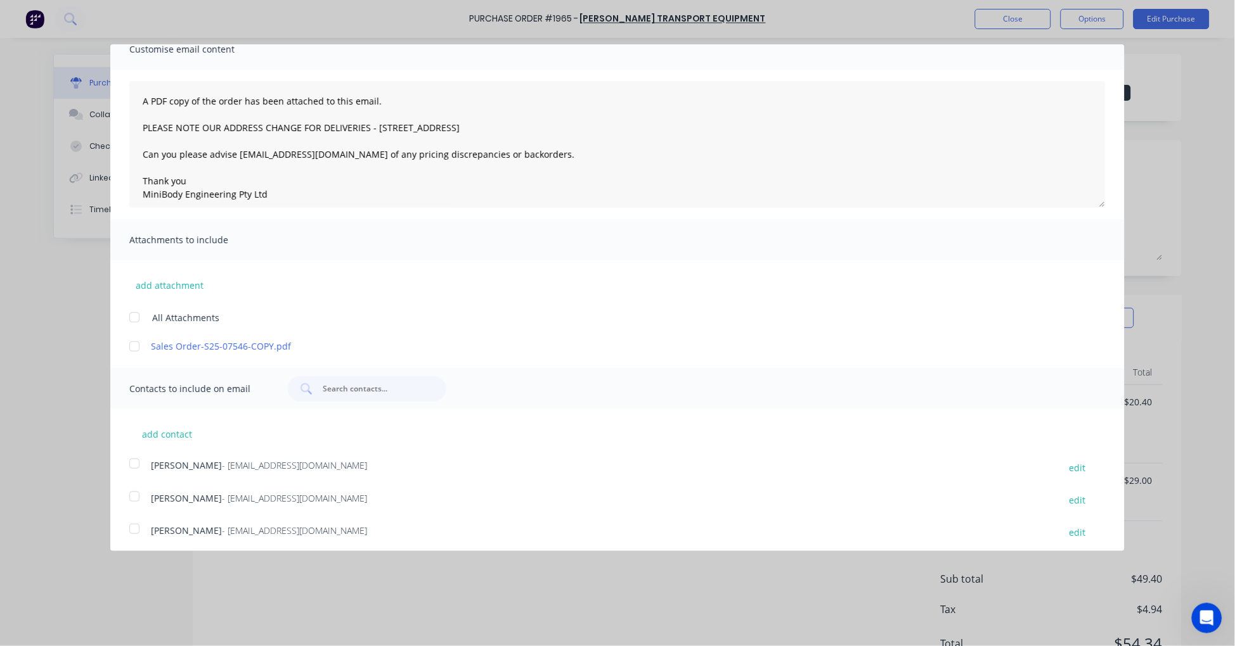
scroll to position [0, 0]
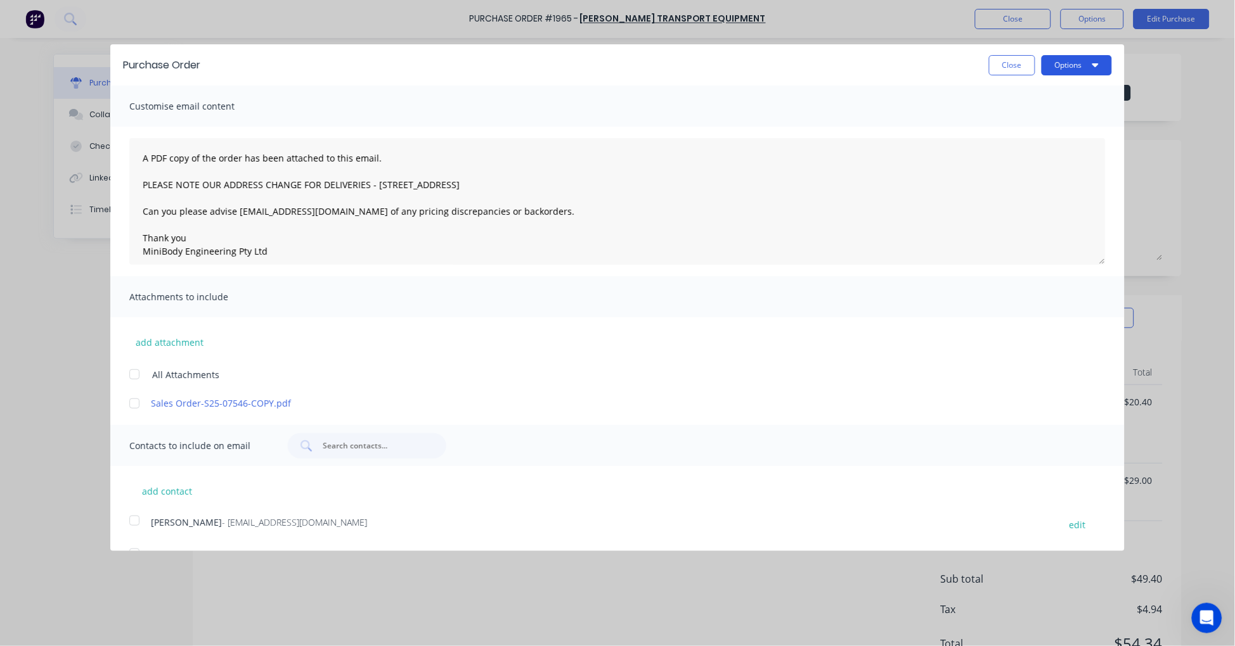
click at [1069, 68] on button "Options" at bounding box center [1076, 65] width 70 height 20
click at [1029, 123] on div "Email" at bounding box center [1052, 122] width 98 height 18
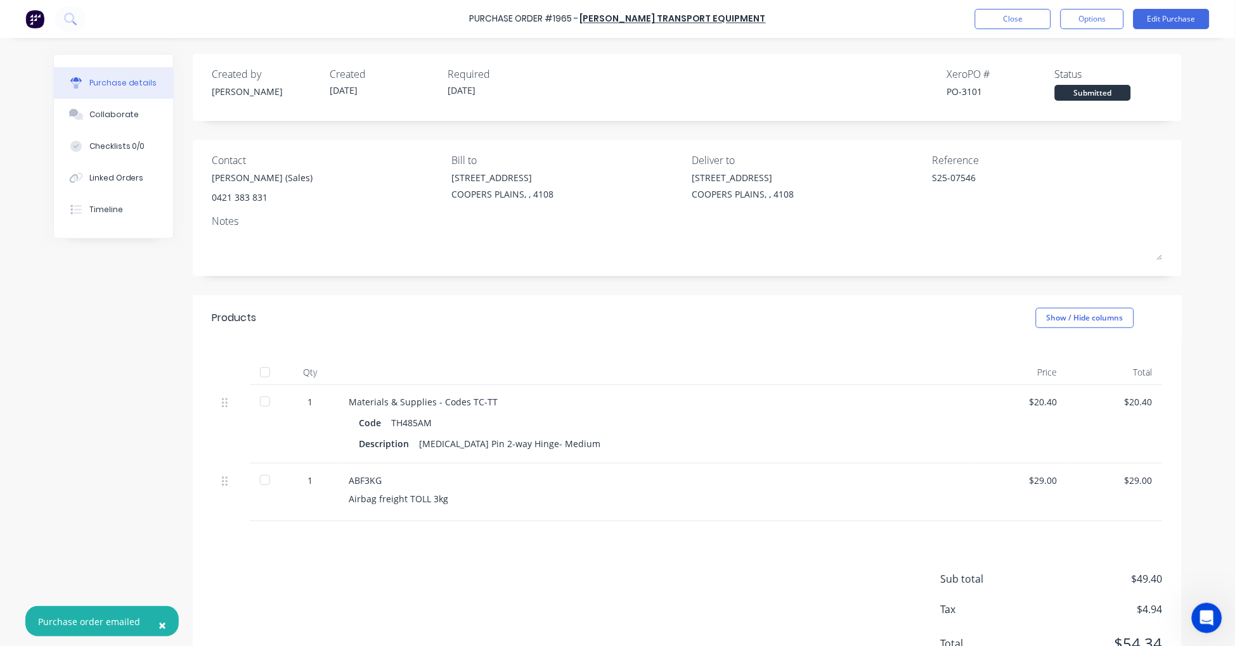
type textarea "x"
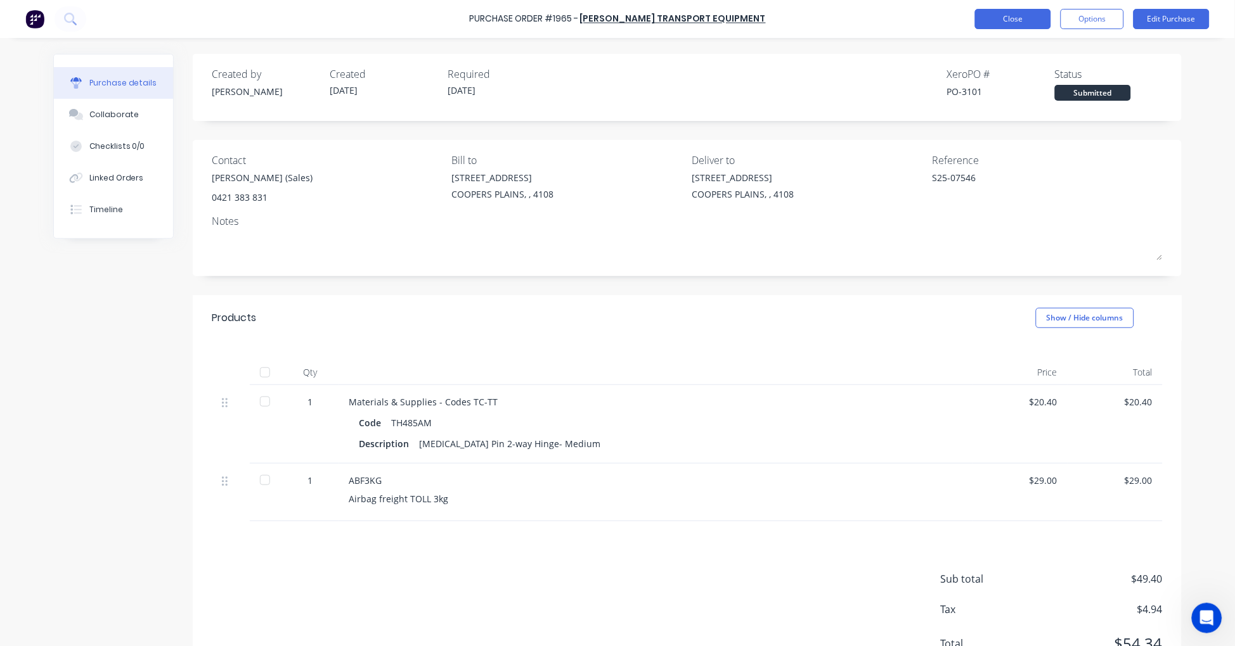
click at [1019, 20] on button "Close" at bounding box center [1013, 19] width 76 height 20
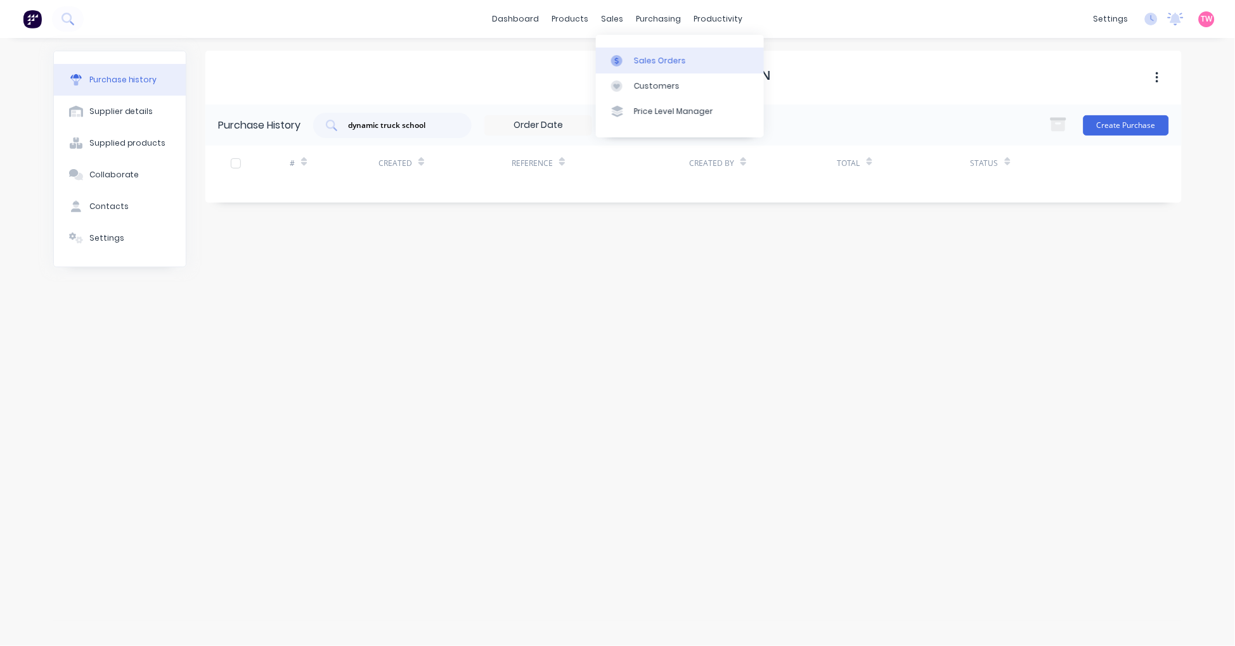
click at [638, 56] on div "Sales Orders" at bounding box center [660, 60] width 52 height 11
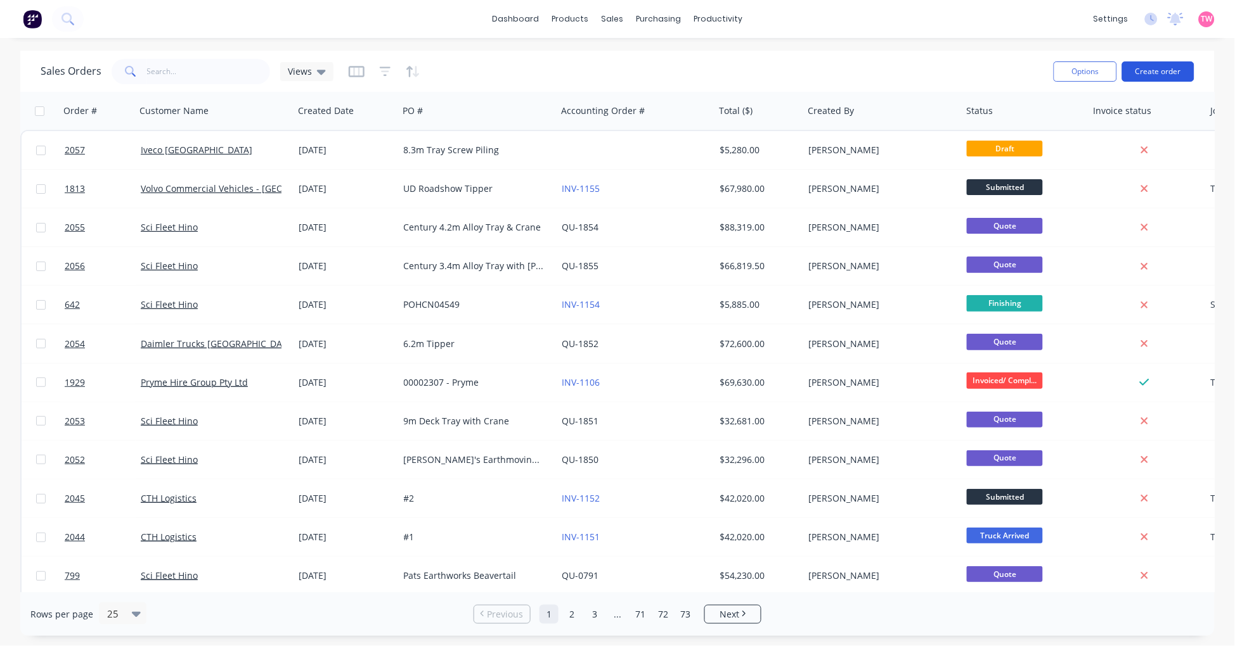
click at [1167, 70] on button "Create order" at bounding box center [1158, 71] width 72 height 20
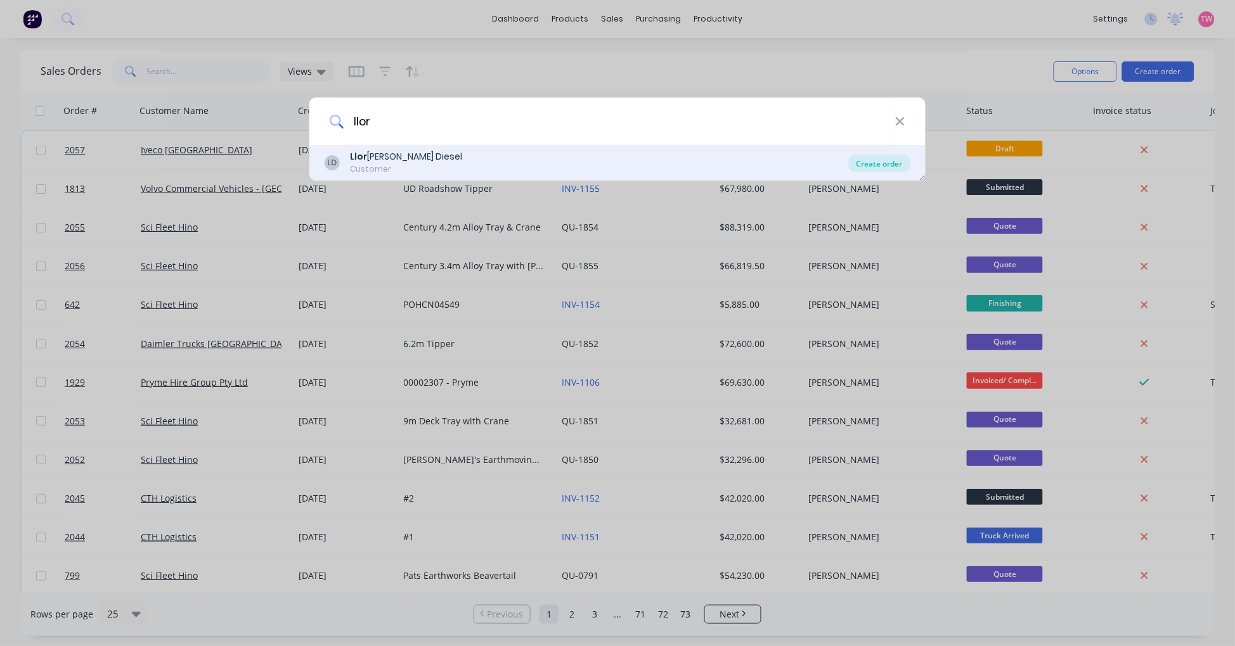
type input "llor"
click at [878, 159] on div "Create order" at bounding box center [879, 164] width 61 height 18
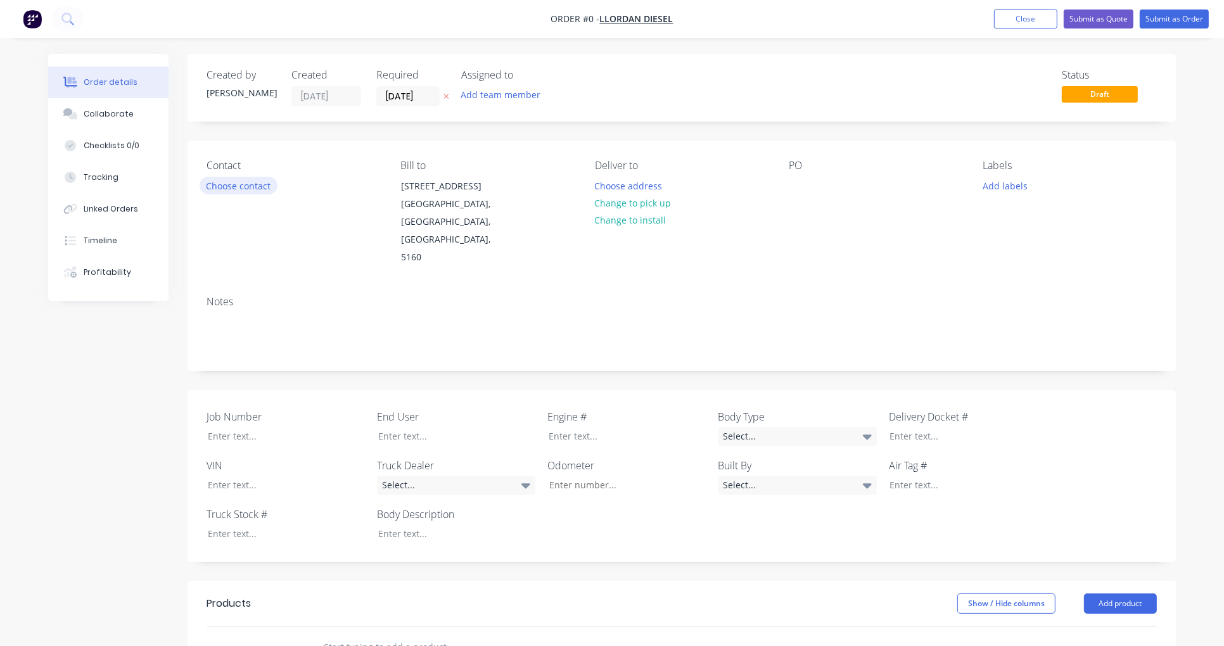
click at [210, 182] on button "Choose contact" at bounding box center [239, 185] width 78 height 17
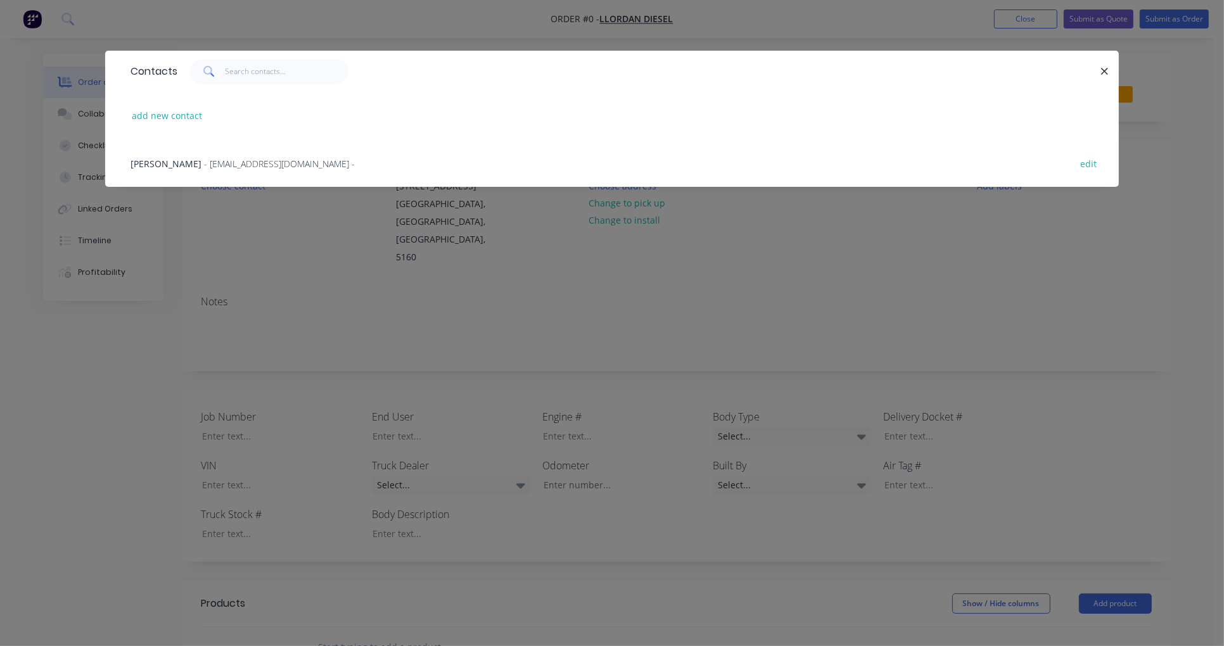
click at [210, 162] on span "- admin@llordandiesel.com.au -" at bounding box center [279, 164] width 151 height 12
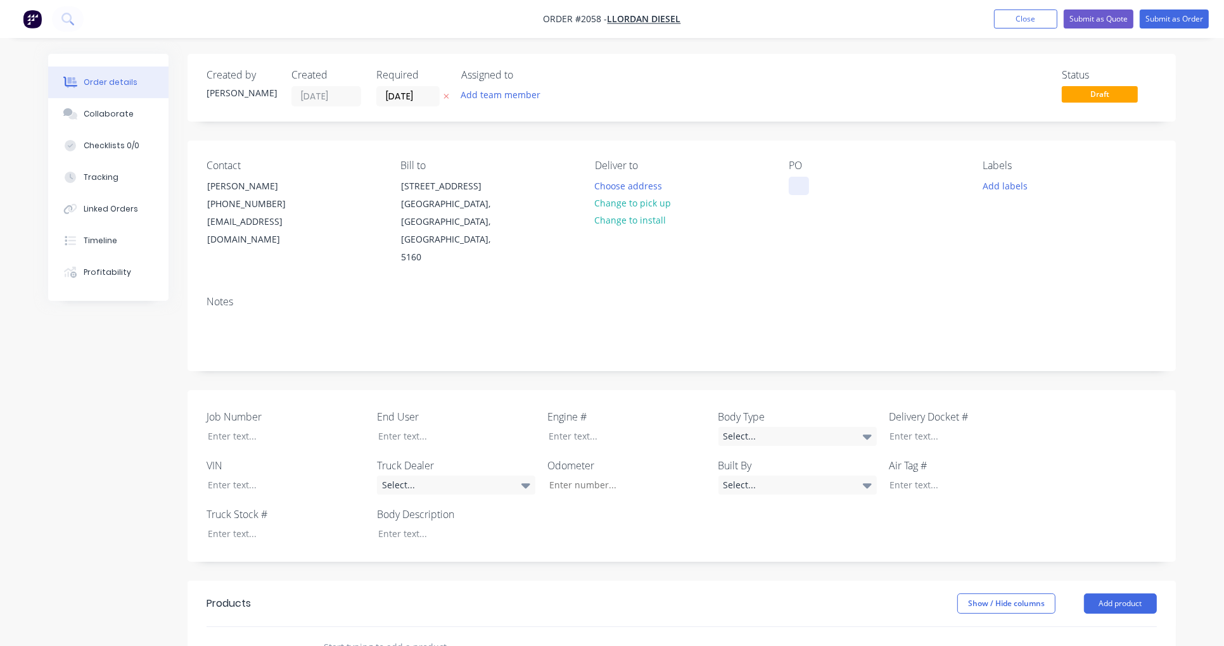
click at [790, 185] on div at bounding box center [799, 186] width 20 height 18
click at [800, 186] on div at bounding box center [799, 186] width 20 height 18
paste div
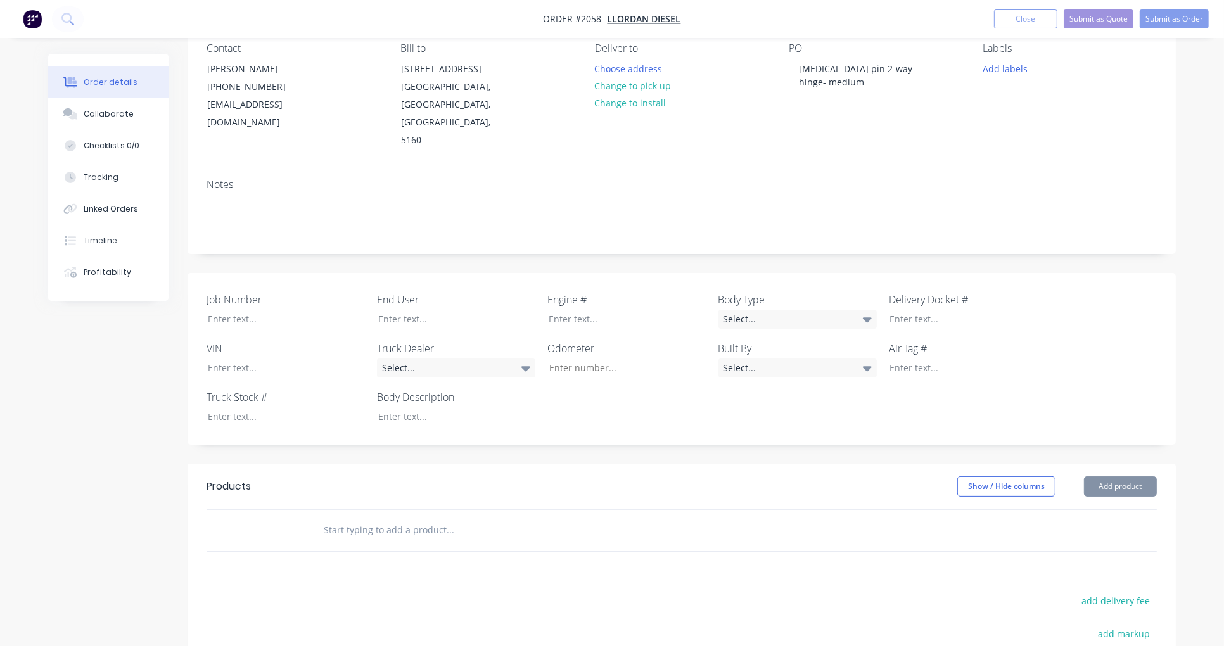
click at [380, 518] on input "text" at bounding box center [450, 530] width 254 height 25
click at [390, 518] on input "text" at bounding box center [450, 530] width 254 height 25
paste input "TH485AM"
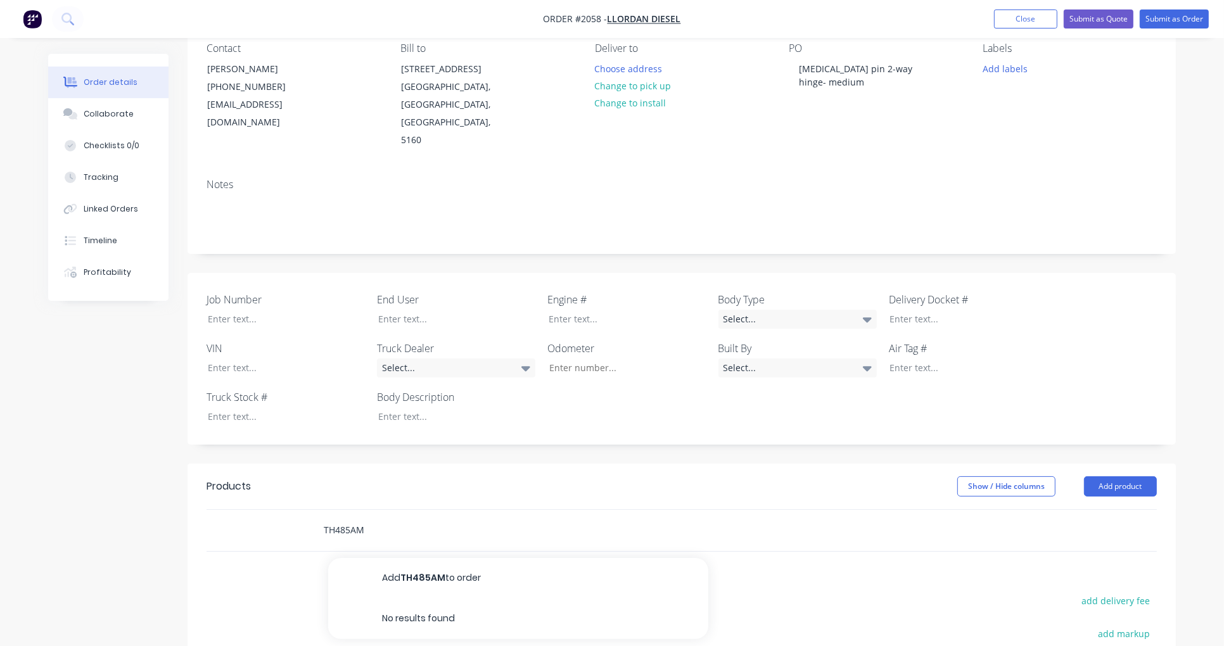
scroll to position [234, 0]
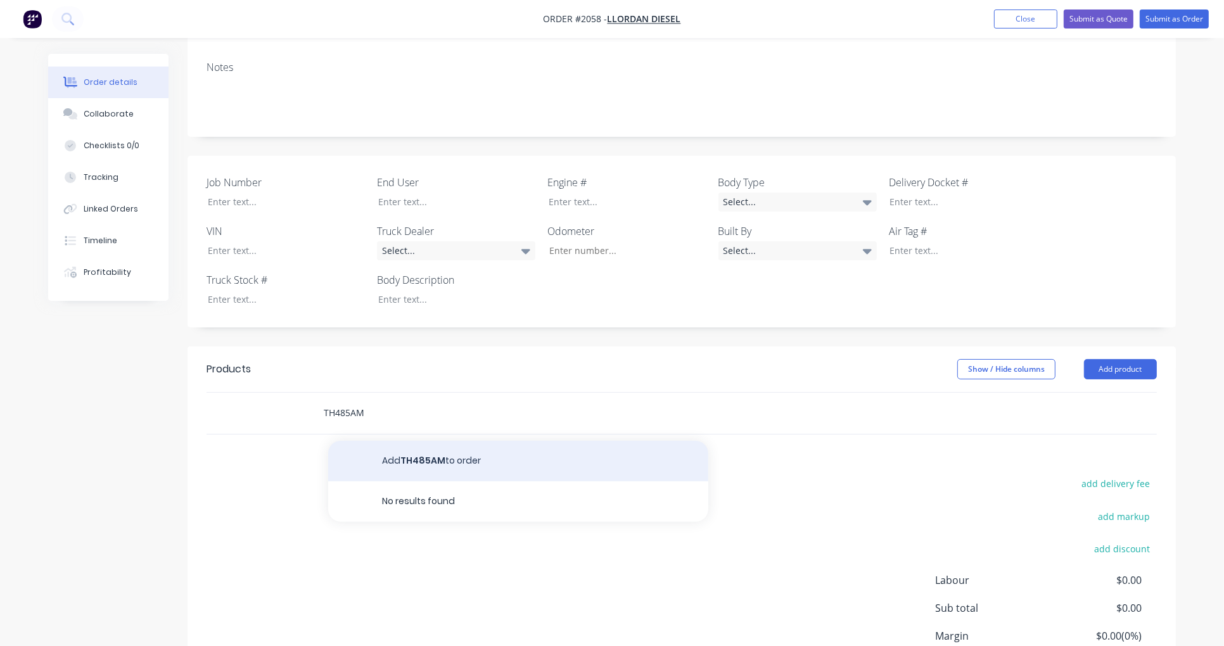
type input "TH485AM"
click at [434, 441] on button "Add TH485AM to order" at bounding box center [518, 461] width 380 height 41
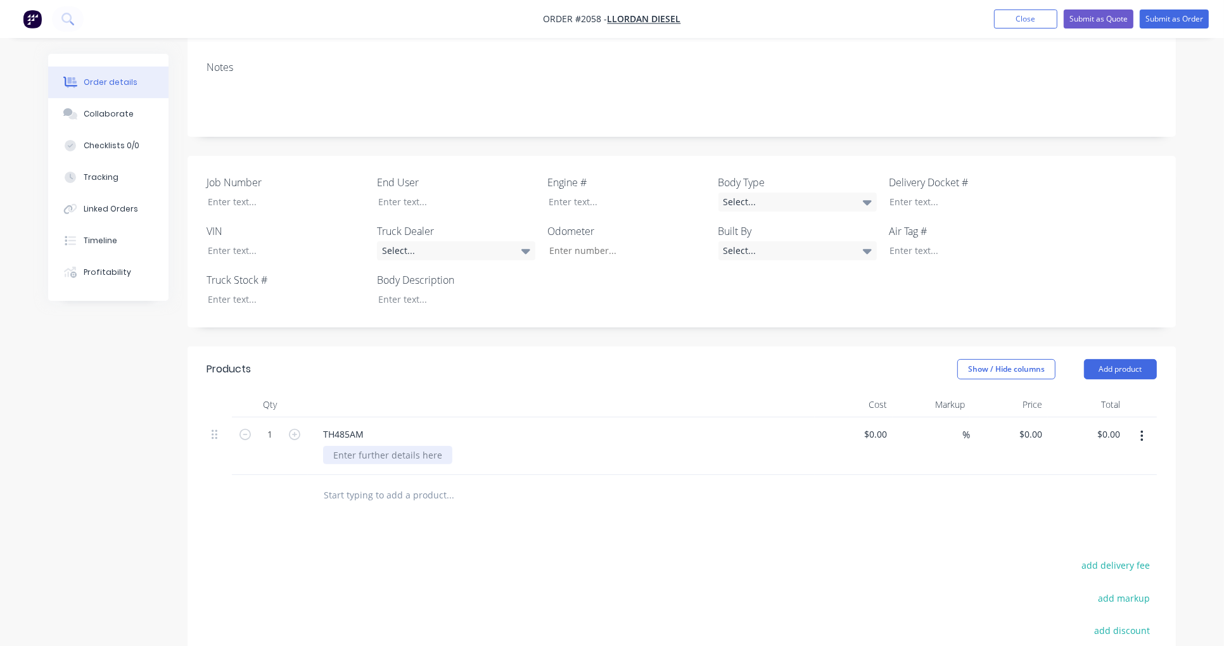
click at [393, 446] on div at bounding box center [387, 455] width 129 height 18
paste div
type input "$0.00"
click at [375, 483] on input "text" at bounding box center [450, 495] width 254 height 25
type input "Freight"
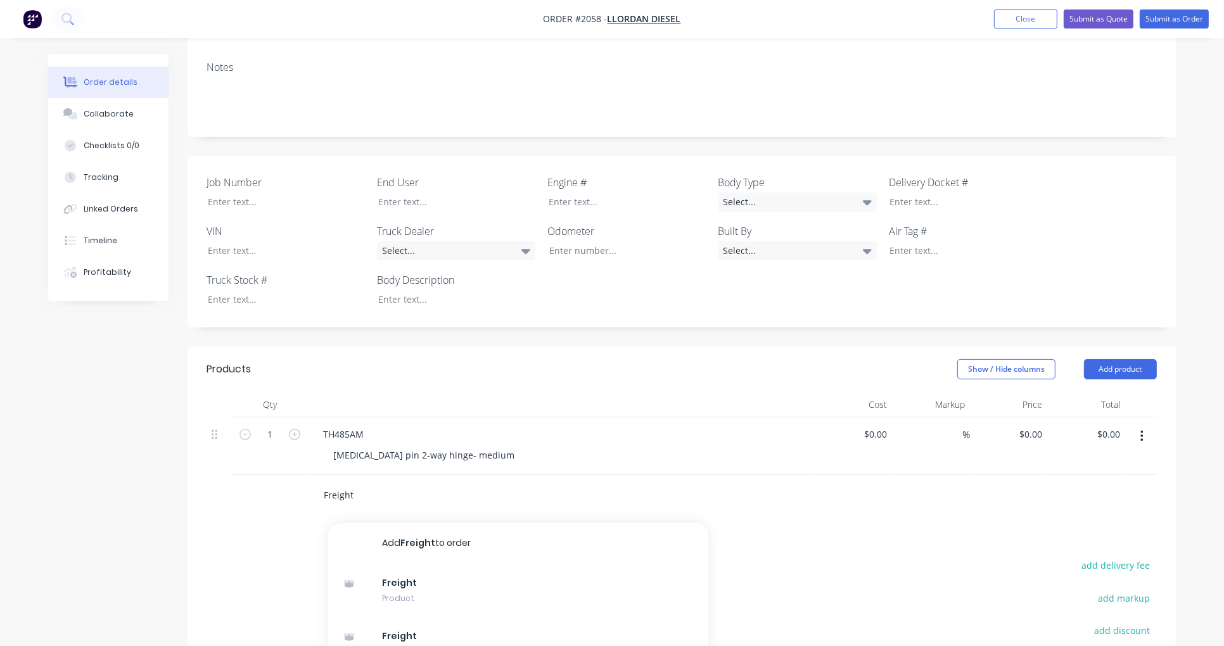
click at [372, 483] on input "Freight" at bounding box center [450, 495] width 254 height 25
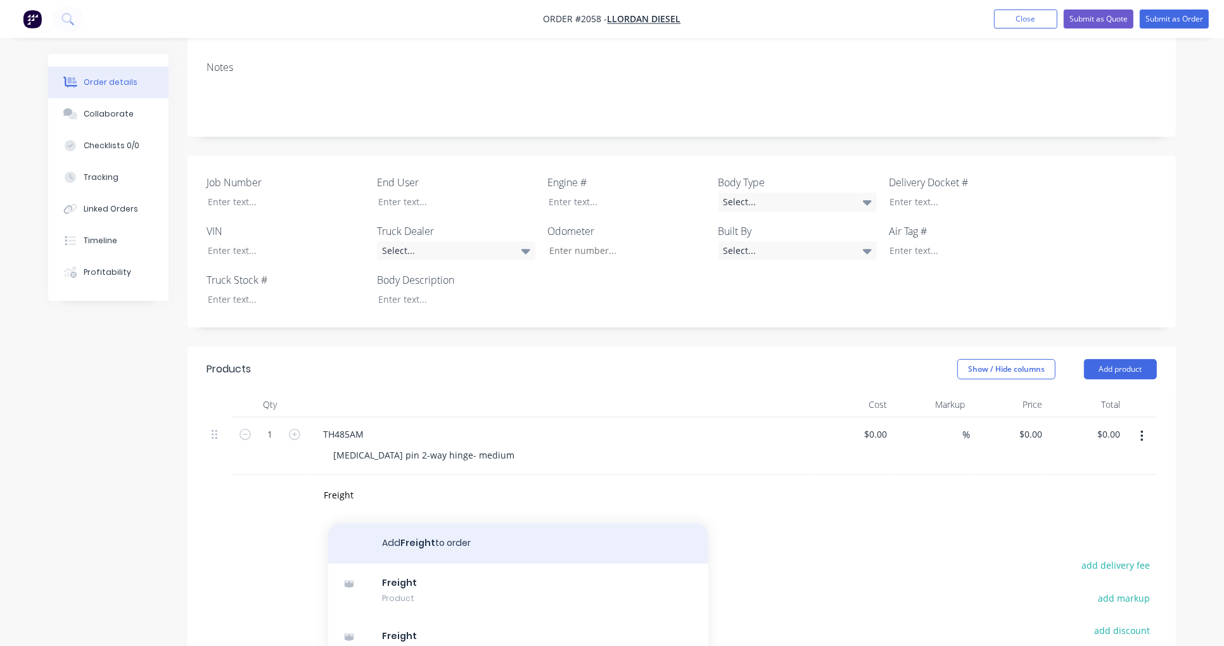
click at [428, 524] on button "Add Freight to order" at bounding box center [518, 544] width 380 height 41
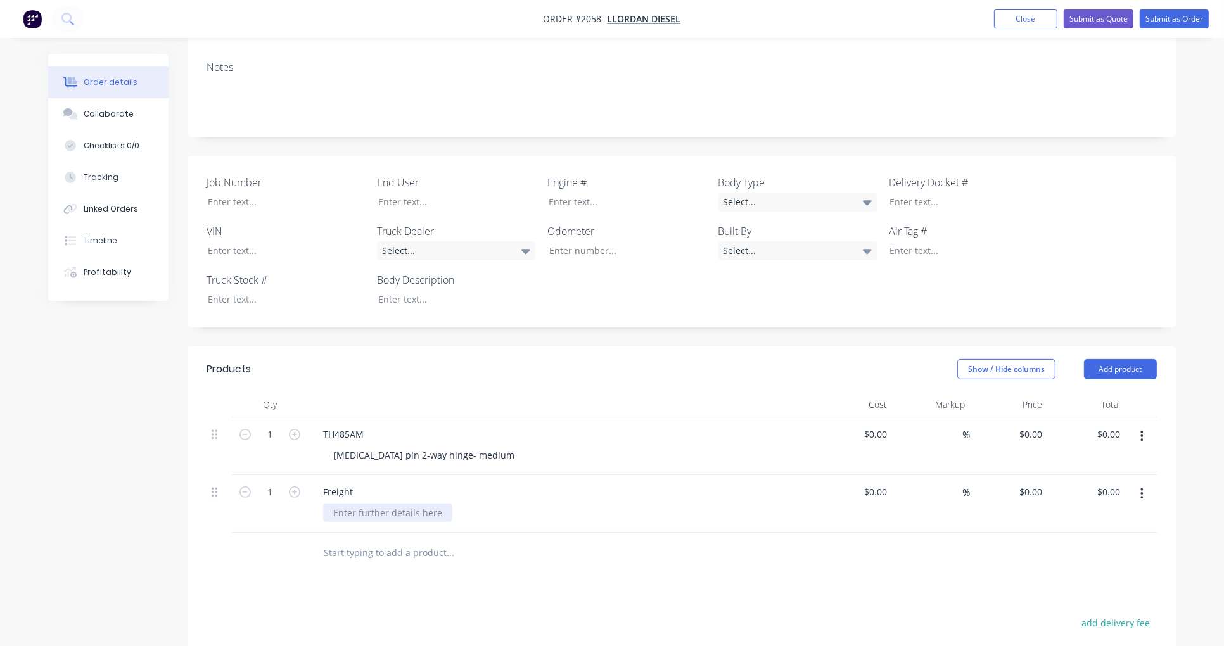
click at [360, 504] on div at bounding box center [387, 513] width 129 height 18
paste div
type input "$0.00"
click at [1036, 483] on input "0" at bounding box center [1033, 492] width 29 height 18
type input "$29.00"
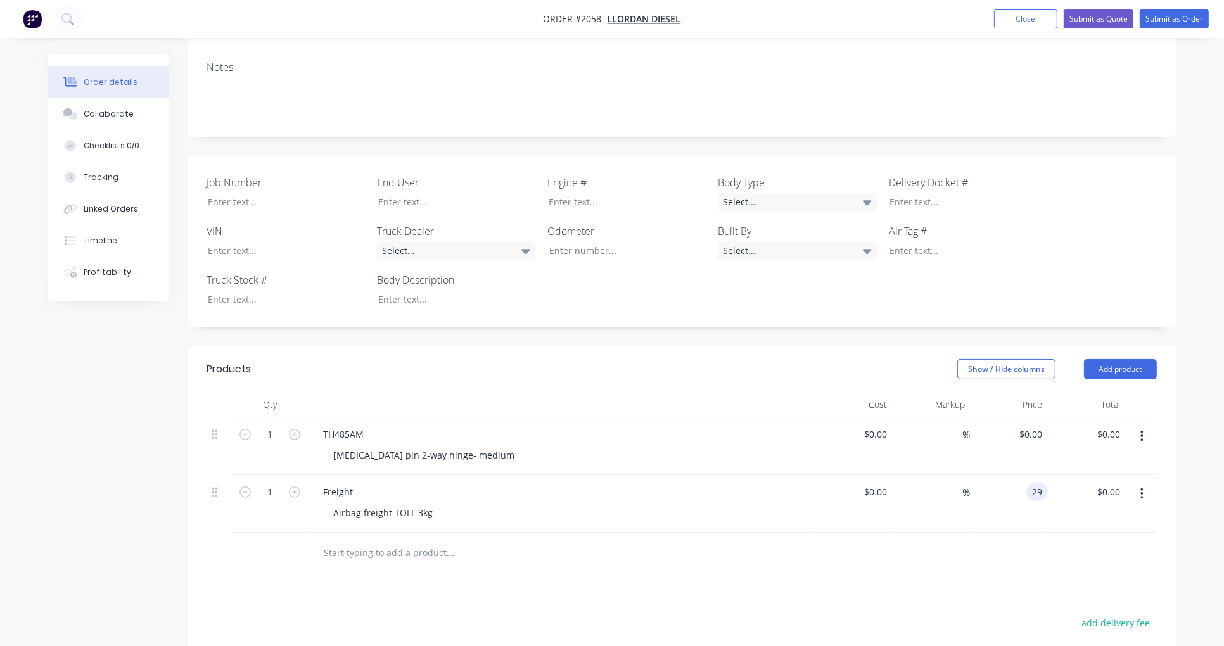
type input "29.00"
type input "0"
type input "$29.00"
click at [1037, 425] on input "0" at bounding box center [1033, 434] width 29 height 18
click at [1033, 425] on input "0" at bounding box center [1033, 434] width 29 height 18
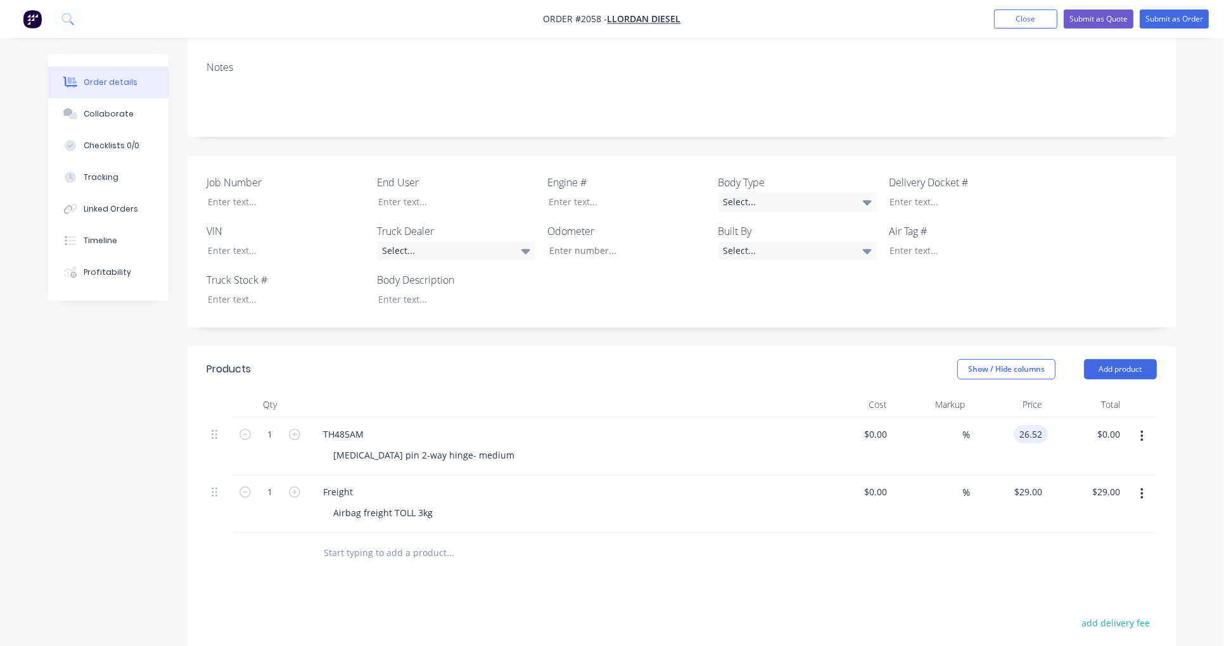
type input "$26.52"
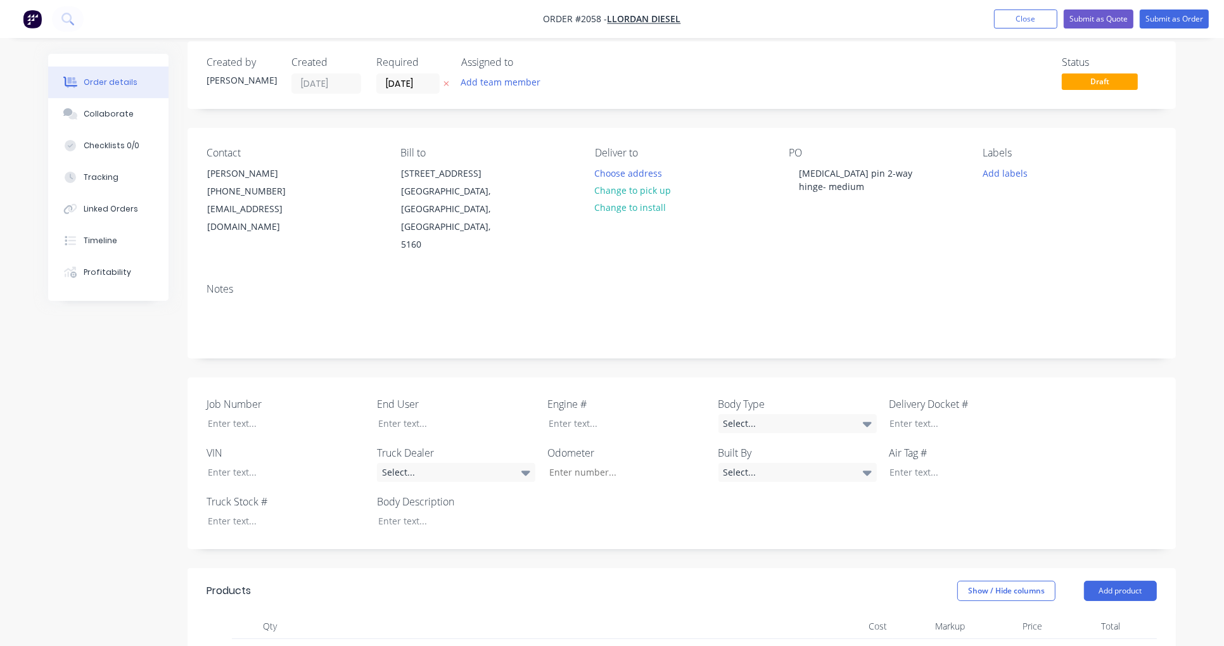
scroll to position [0, 0]
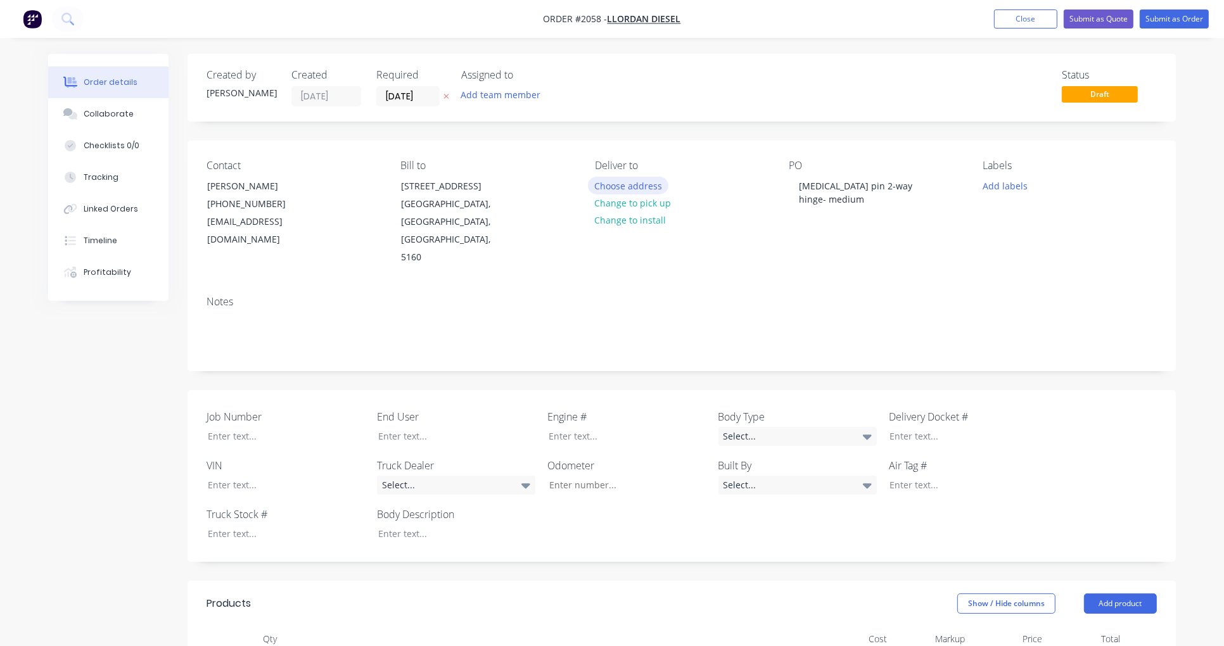
type input "$26.52"
click at [623, 183] on button "Choose address" at bounding box center [628, 185] width 81 height 17
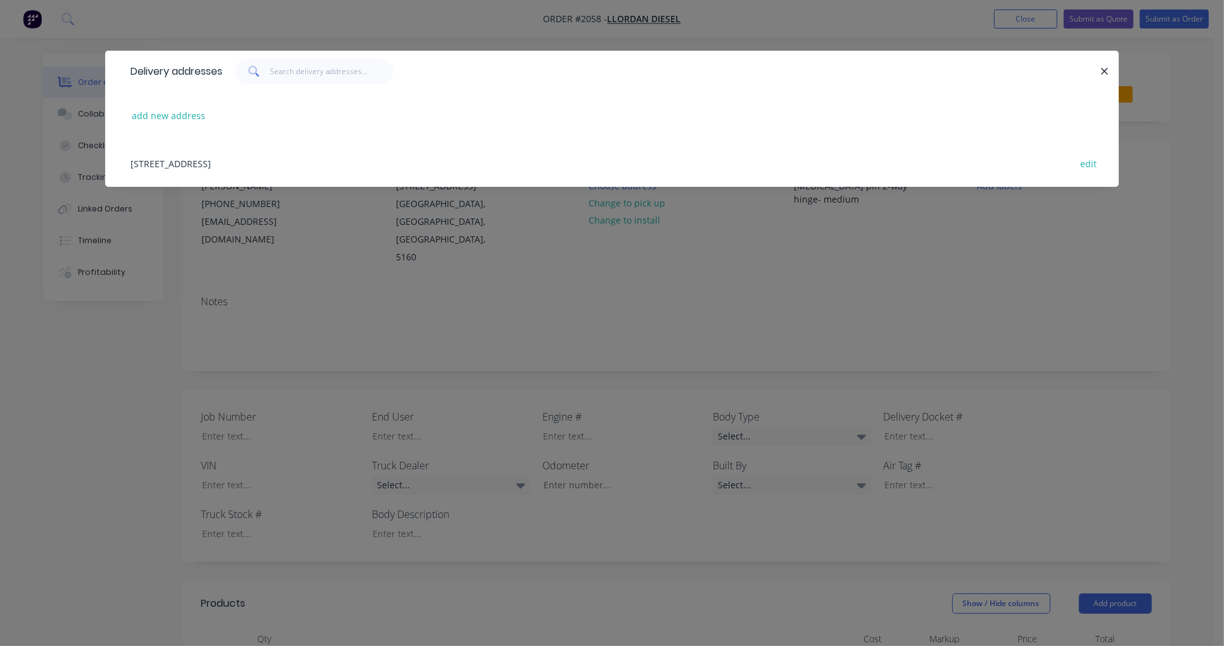
click at [271, 157] on div "7 Arwon Court, Lonsdale, South Australia, Australia, 5160 edit" at bounding box center [612, 163] width 976 height 48
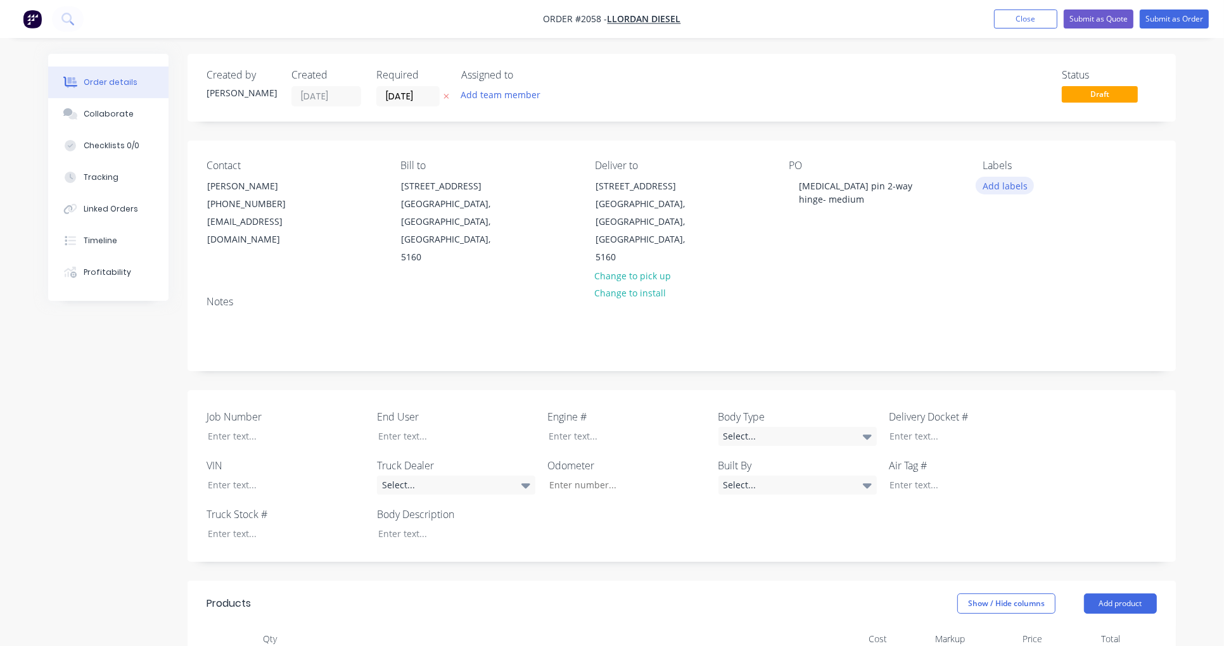
click at [1010, 184] on button "Add labels" at bounding box center [1005, 185] width 58 height 17
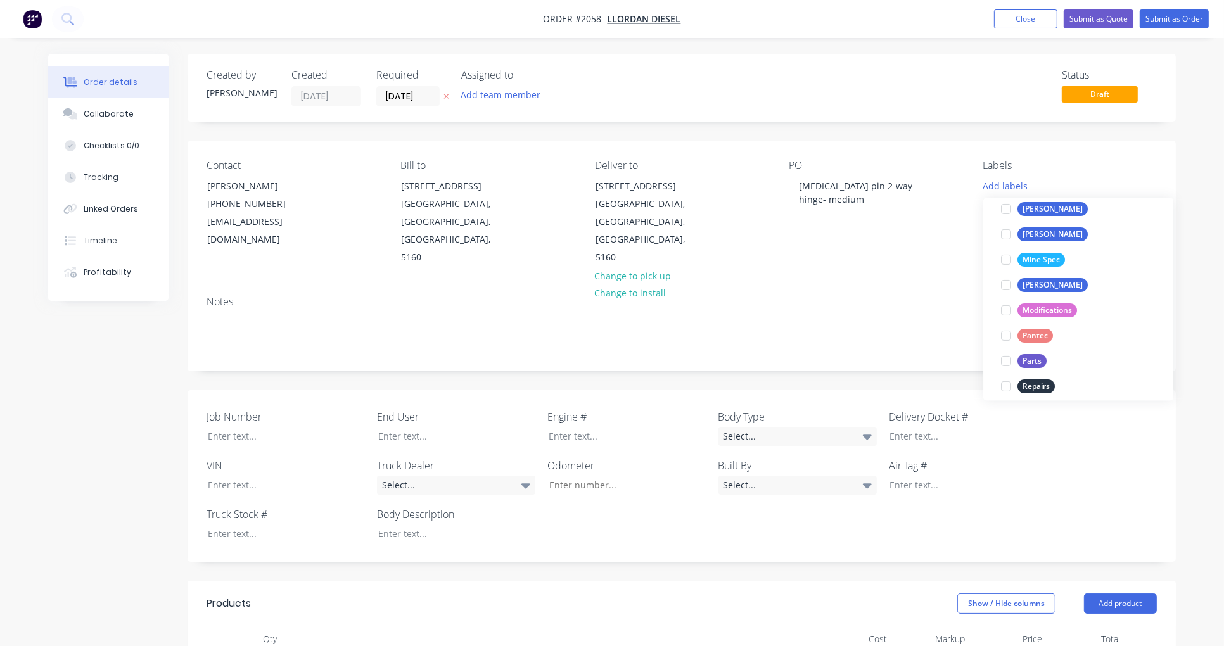
scroll to position [352, 0]
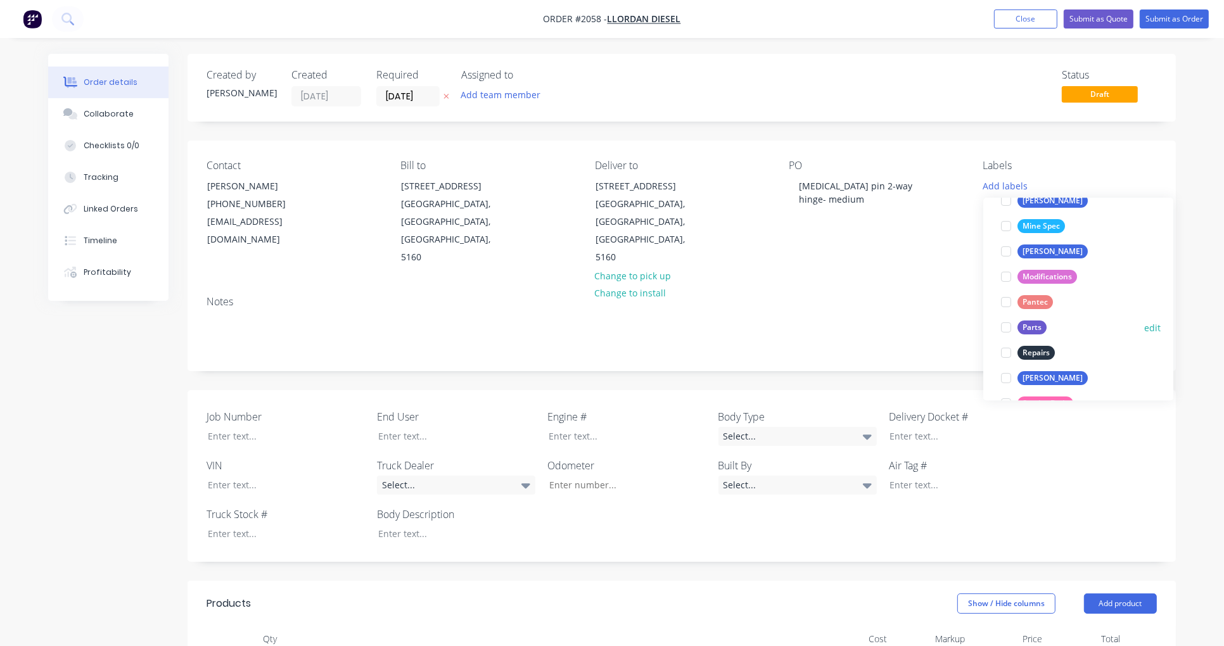
click at [1003, 324] on div at bounding box center [1006, 327] width 25 height 25
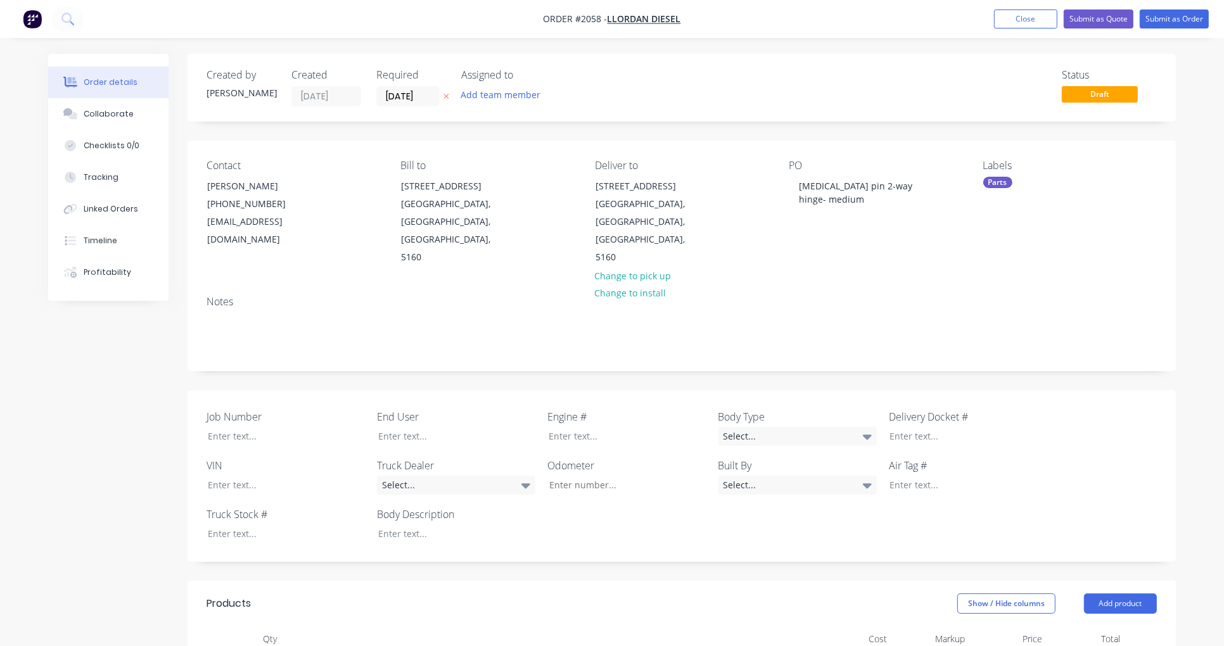
click at [1209, 176] on div "Order details Collaborate Checklists 0/0 Tracking Linked Orders Timeline Profit…" at bounding box center [612, 566] width 1224 height 1132
click at [114, 114] on div "Collaborate" at bounding box center [109, 113] width 50 height 11
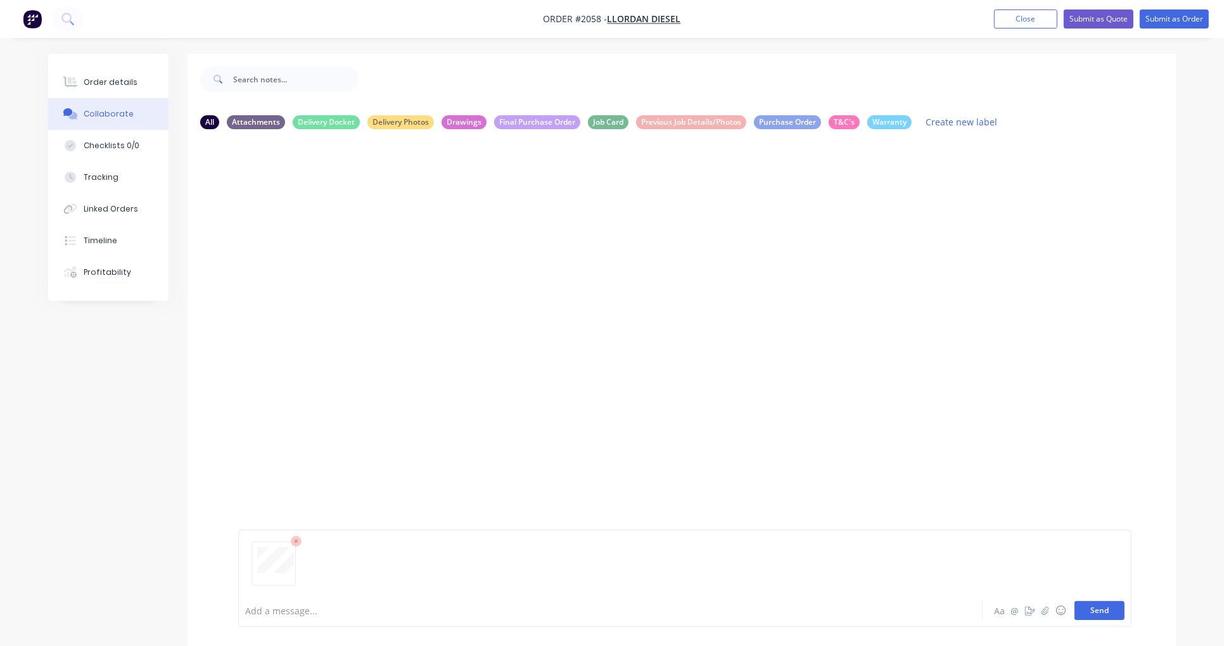
click at [1105, 615] on button "Send" at bounding box center [1100, 610] width 50 height 19
click at [96, 83] on div "Order details" at bounding box center [111, 82] width 54 height 11
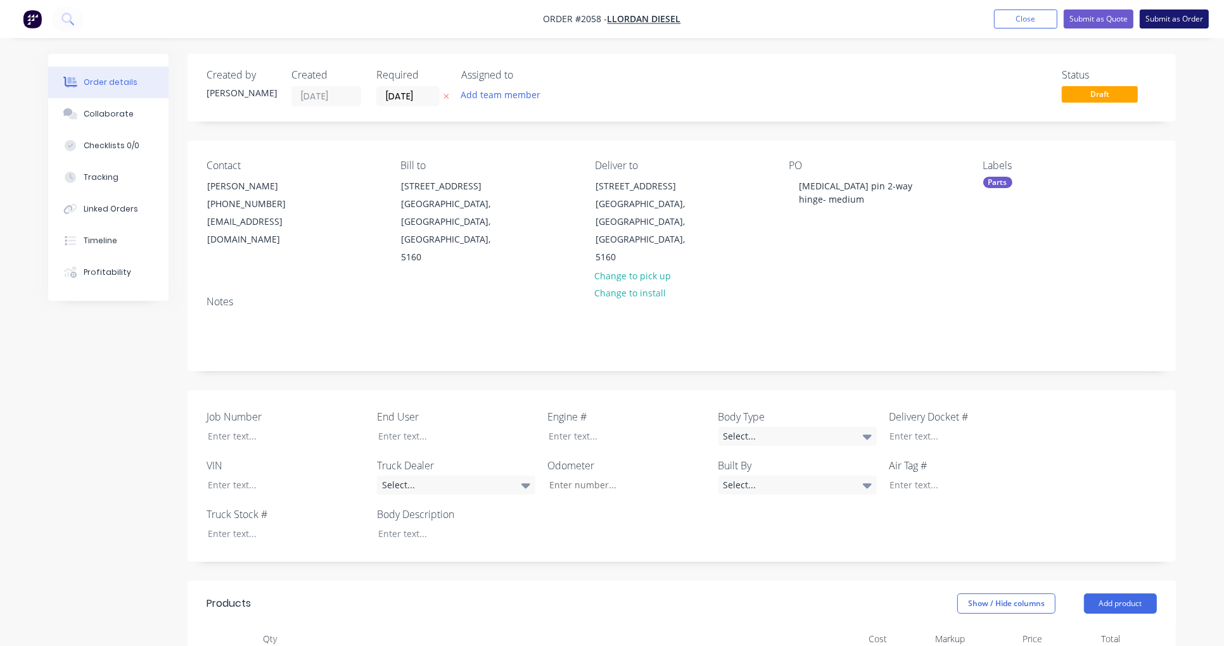
click at [1173, 16] on button "Submit as Order" at bounding box center [1174, 19] width 69 height 19
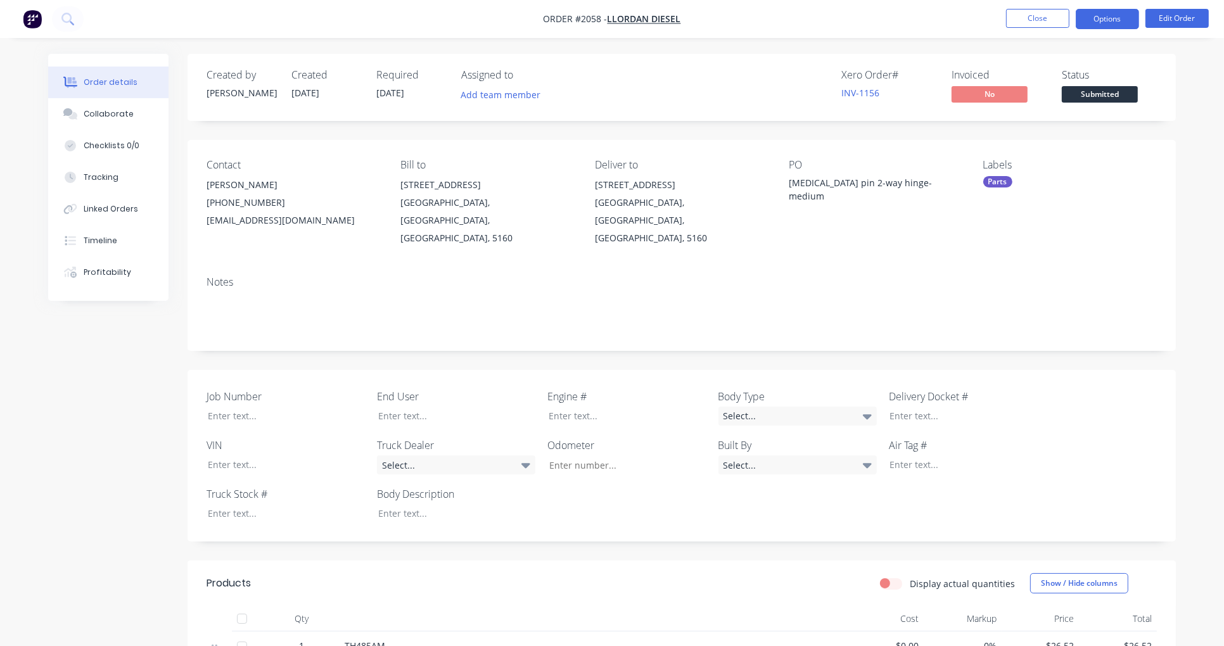
click at [1116, 13] on button "Options" at bounding box center [1107, 19] width 63 height 20
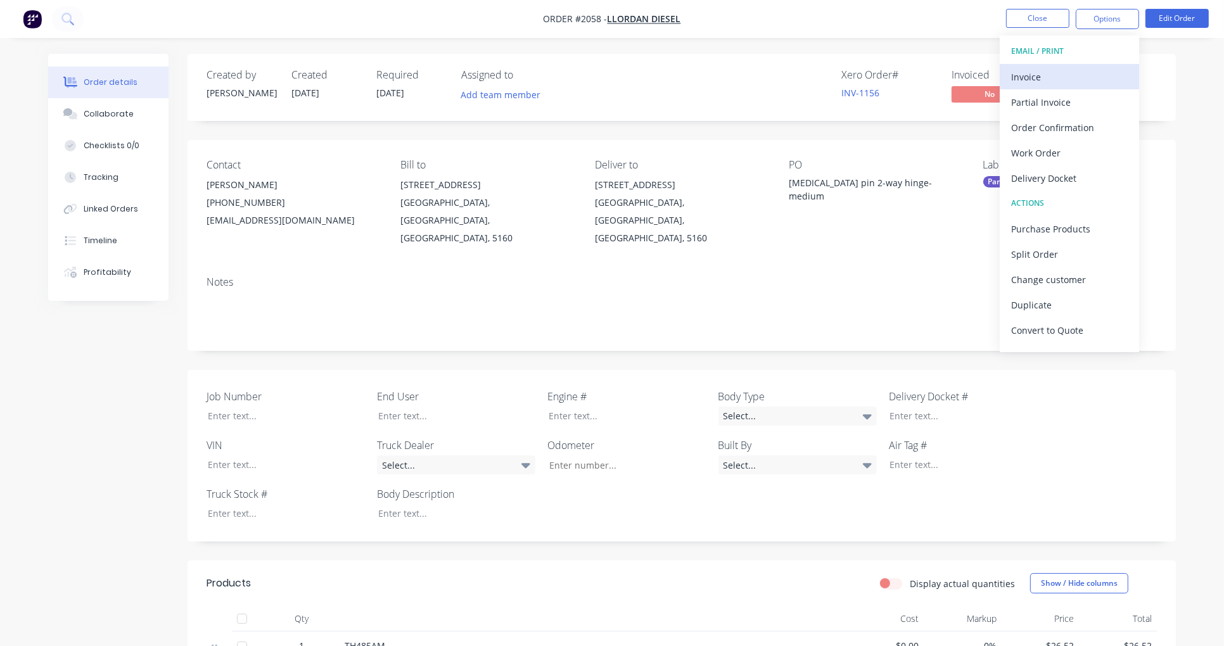
click at [1050, 72] on div "Invoice" at bounding box center [1070, 77] width 117 height 18
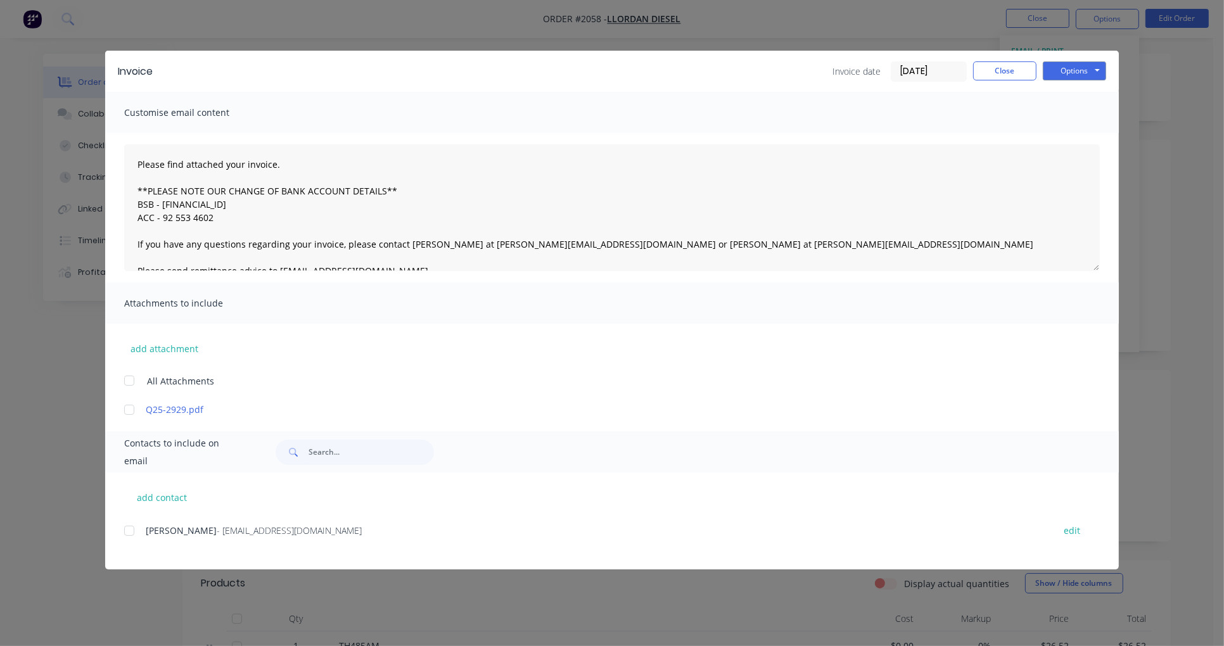
click at [129, 530] on div at bounding box center [129, 530] width 25 height 25
click at [131, 159] on textarea "Please find attached your invoice. **PLEASE NOTE OUR CHANGE OF BANK ACCOUNT DET…" at bounding box center [612, 208] width 976 height 127
click at [1089, 64] on button "Options" at bounding box center [1074, 70] width 63 height 19
click at [1089, 135] on button "Email" at bounding box center [1083, 135] width 81 height 21
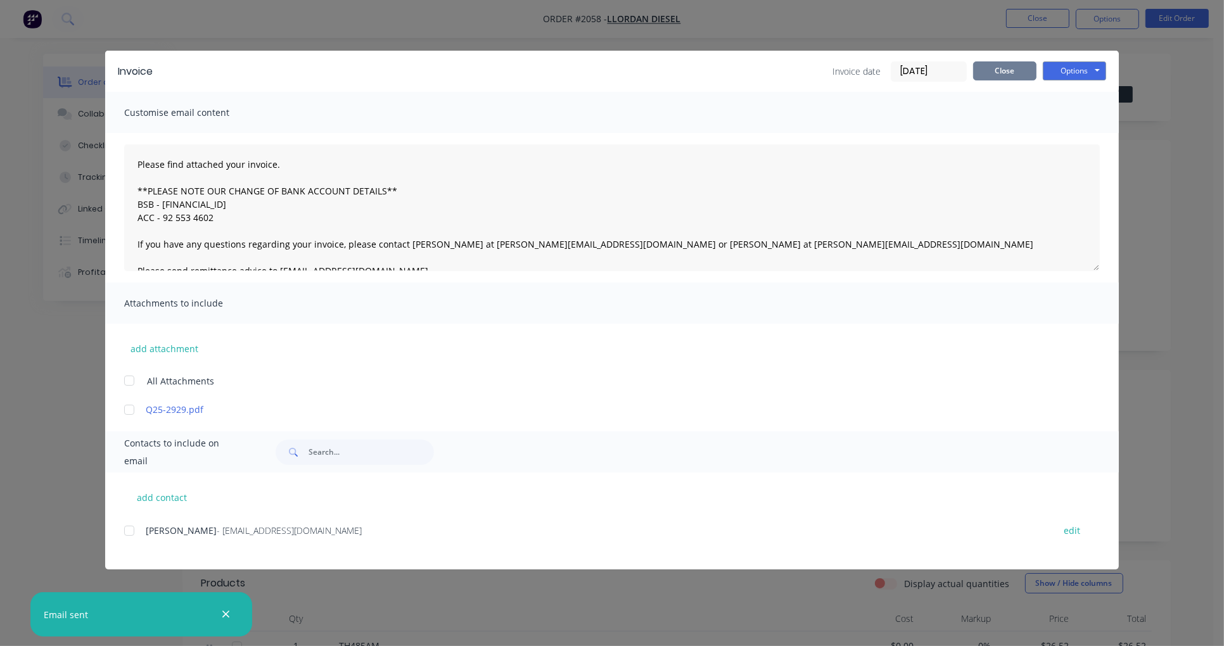
click at [1006, 72] on button "Close" at bounding box center [1004, 70] width 63 height 19
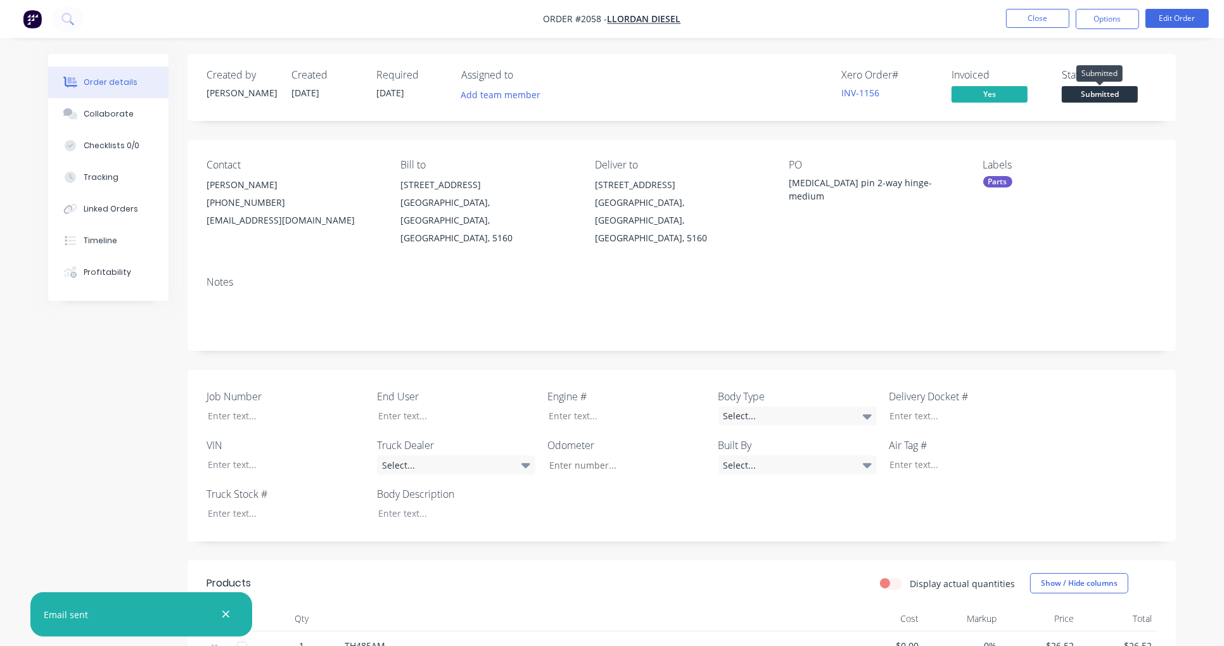
click at [1104, 91] on span "Submitted" at bounding box center [1100, 94] width 76 height 16
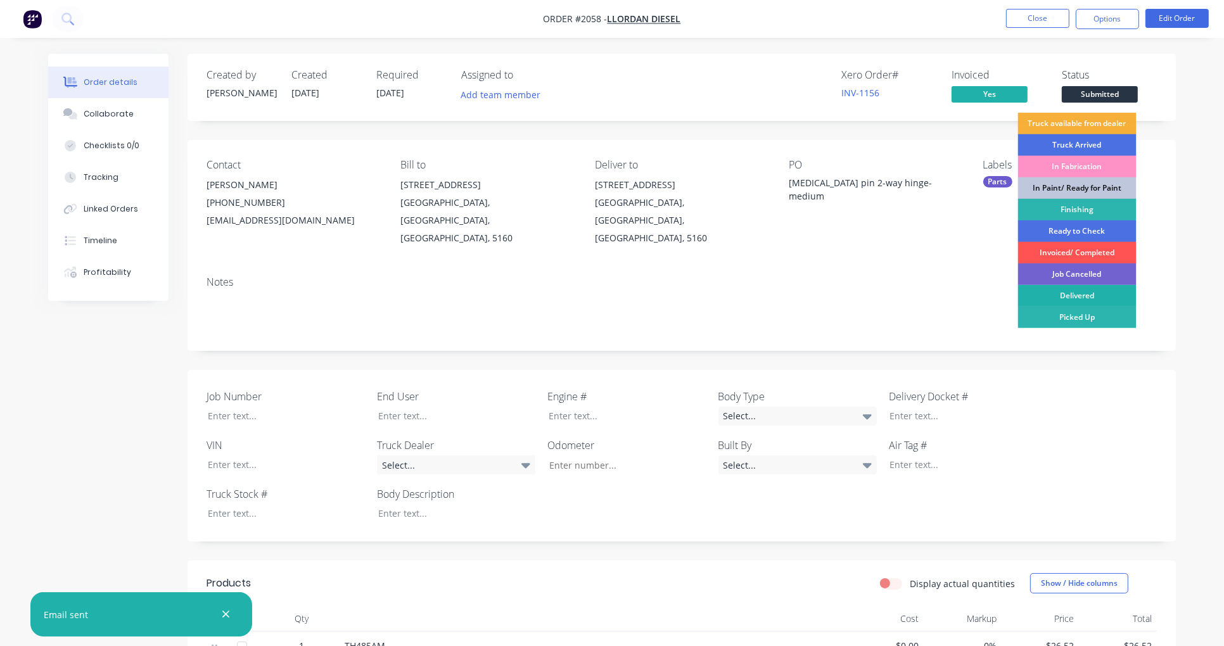
click at [1092, 293] on div "Delivered" at bounding box center [1077, 296] width 119 height 22
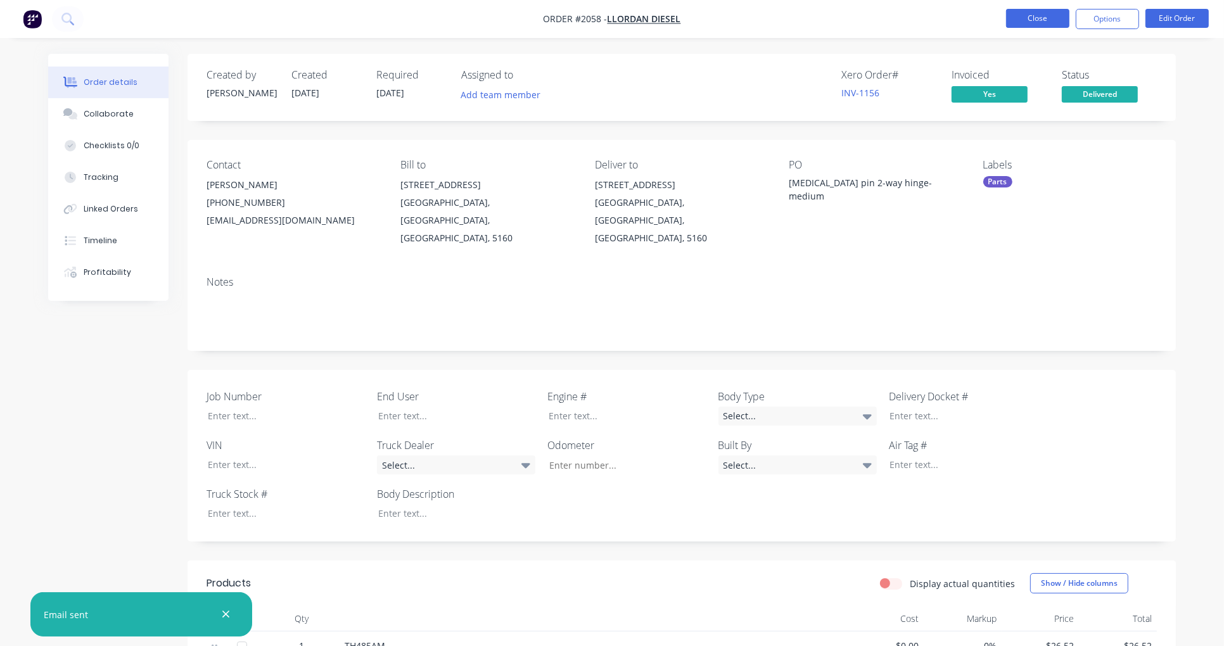
click at [1031, 17] on button "Close" at bounding box center [1037, 18] width 63 height 19
